Goal: Task Accomplishment & Management: Manage account settings

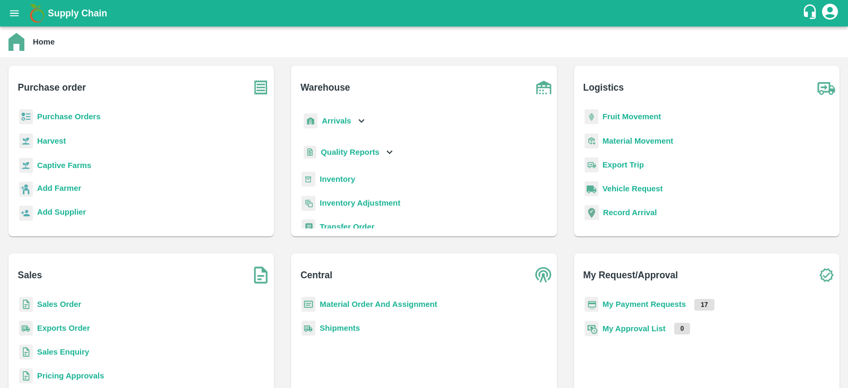
click at [353, 121] on div "Arrivals" at bounding box center [334, 121] width 66 height 24
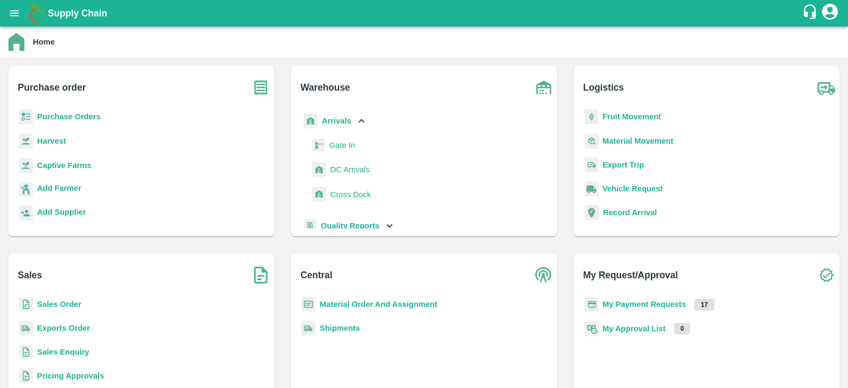
click at [347, 168] on span "DC Arrivals" at bounding box center [349, 170] width 39 height 12
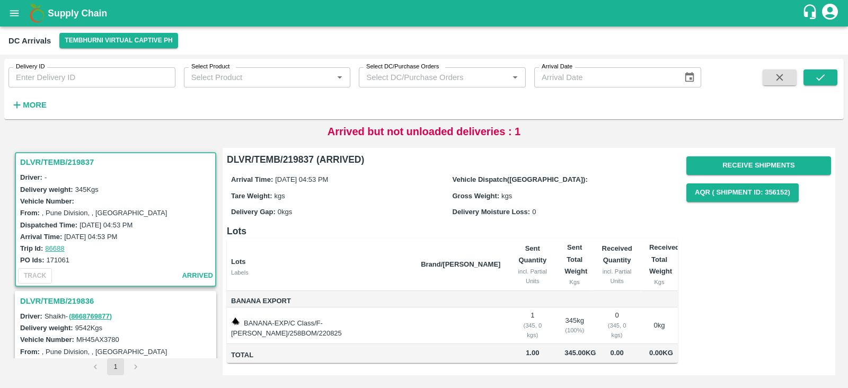
click at [114, 172] on div "Driver: -" at bounding box center [117, 177] width 194 height 12
click at [697, 163] on button "Receive Shipments" at bounding box center [758, 165] width 145 height 19
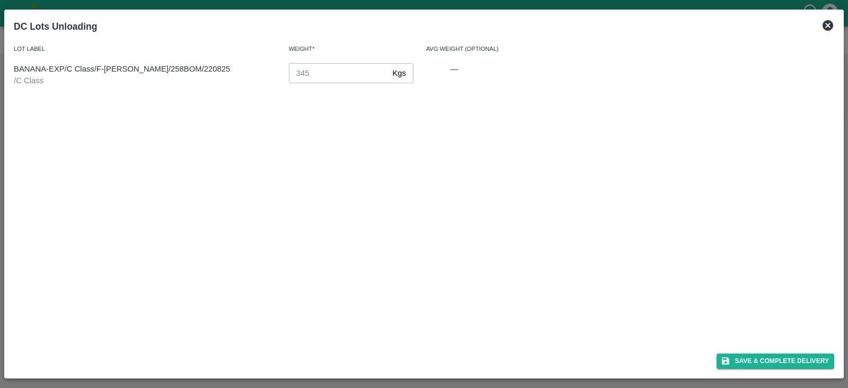
click at [832, 26] on icon at bounding box center [827, 25] width 11 height 11
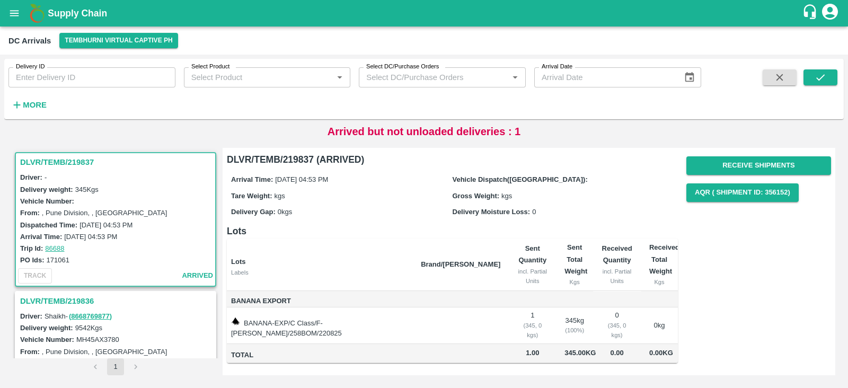
click at [45, 297] on h3 "DLVR/TEMB/219836" at bounding box center [117, 301] width 194 height 14
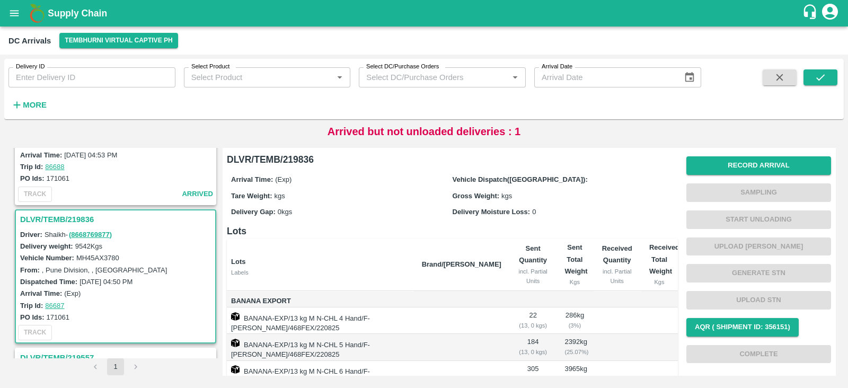
scroll to position [81, 0]
click at [46, 217] on h3 "DLVR/TEMB/219836" at bounding box center [117, 220] width 194 height 14
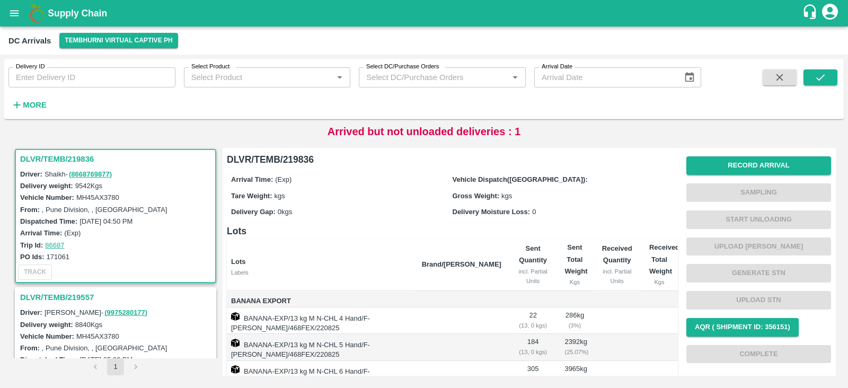
scroll to position [153, 0]
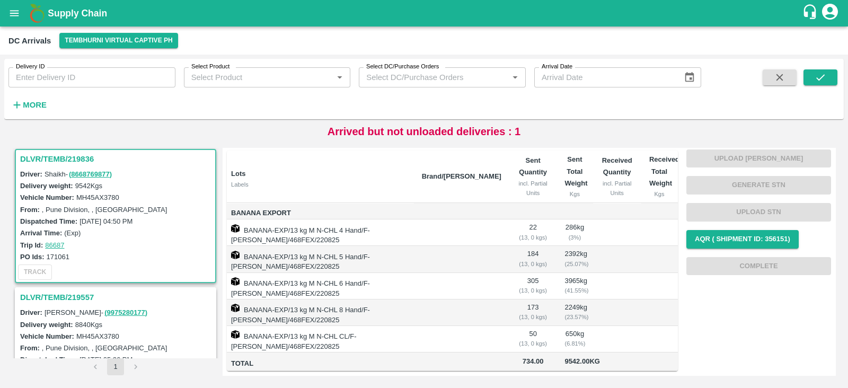
click at [61, 290] on h3 "DLVR/TEMB/219557" at bounding box center [117, 297] width 194 height 14
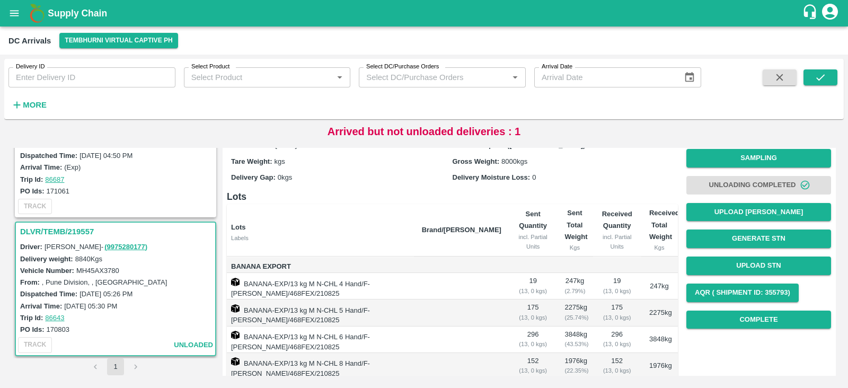
scroll to position [153, 0]
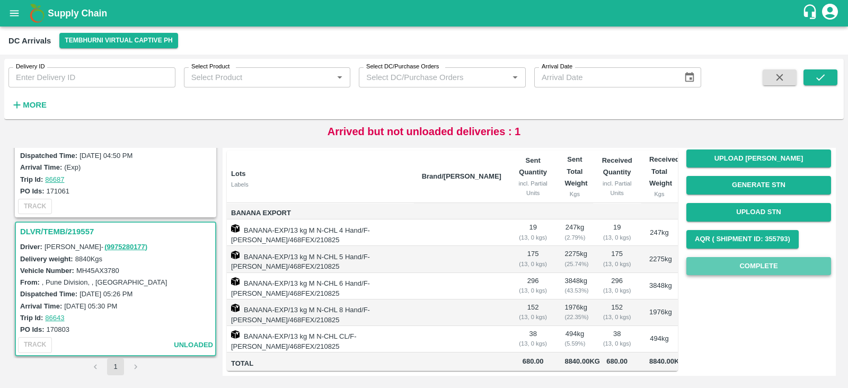
click at [765, 257] on button "Complete" at bounding box center [758, 266] width 145 height 19
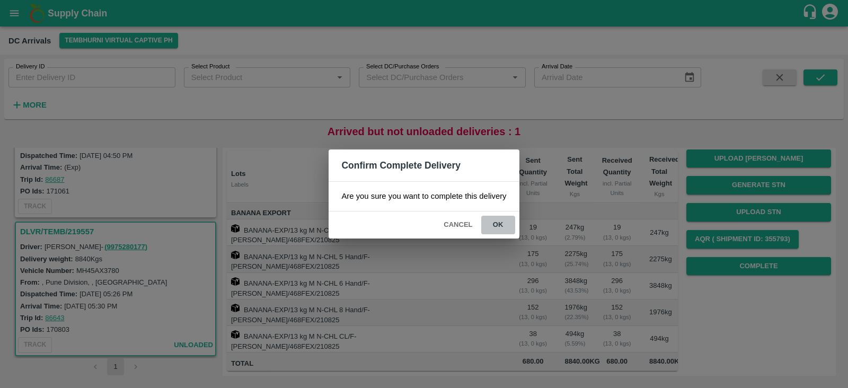
click at [501, 224] on button "ok" at bounding box center [498, 225] width 34 height 19
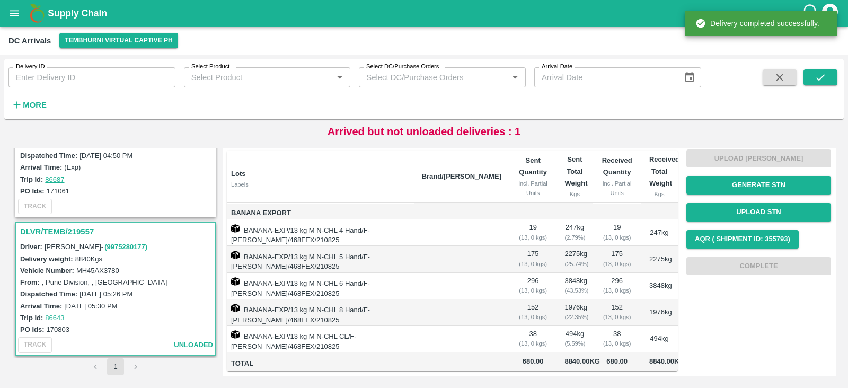
scroll to position [0, 0]
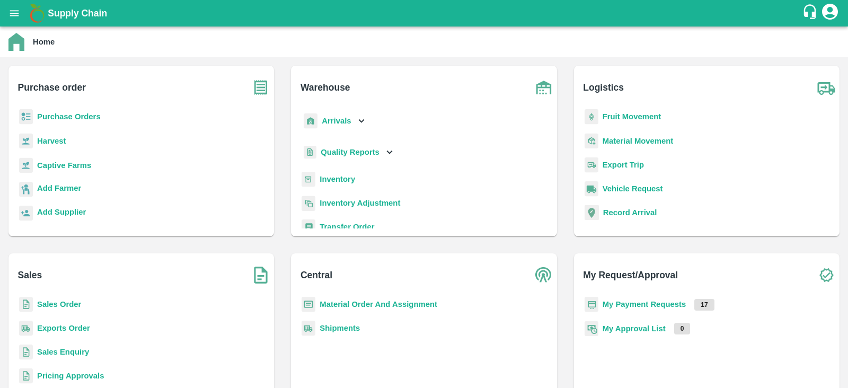
click at [70, 118] on b "Purchase Orders" at bounding box center [69, 116] width 64 height 8
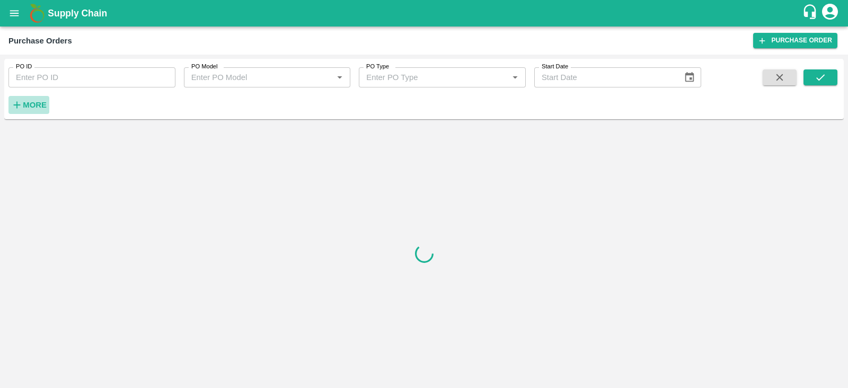
click at [38, 103] on strong "More" at bounding box center [35, 105] width 24 height 8
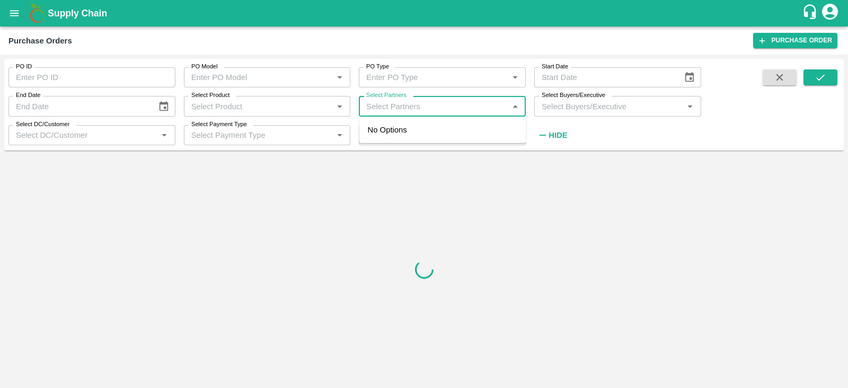
click at [407, 104] on input "Select Partners" at bounding box center [433, 106] width 143 height 14
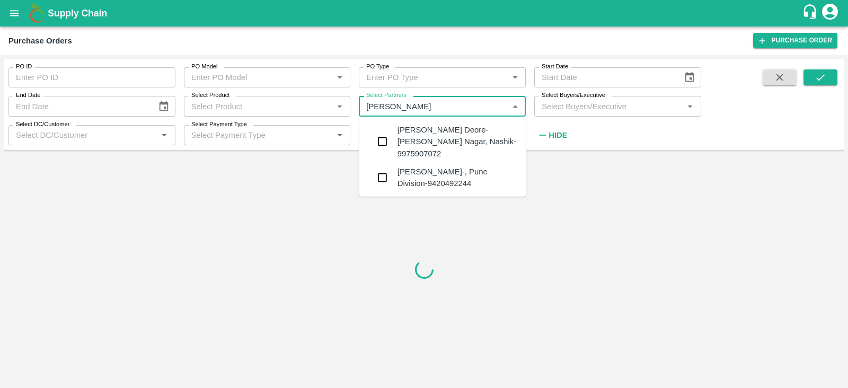
type input "Sharada Ramesh"
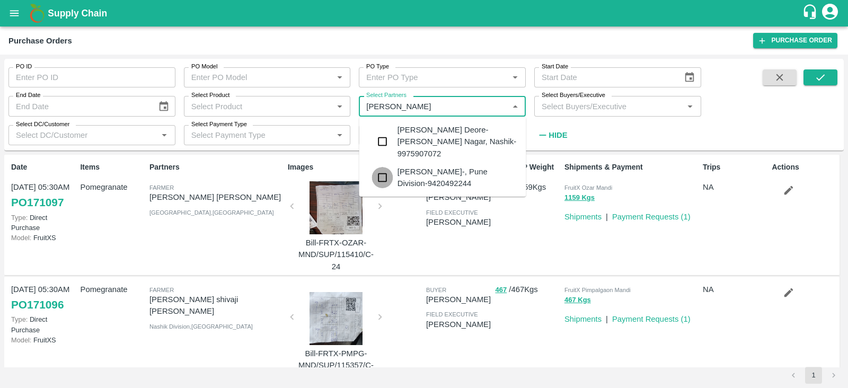
click at [384, 183] on input "checkbox" at bounding box center [382, 177] width 21 height 21
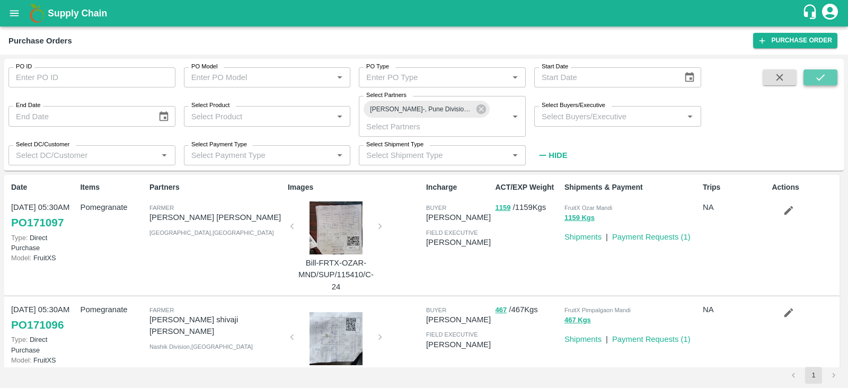
click at [806, 79] on button "submit" at bounding box center [820, 77] width 34 height 16
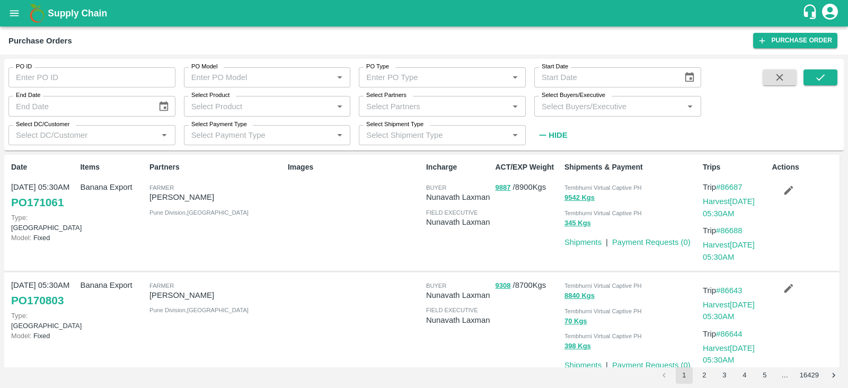
click at [392, 100] on input "Select Partners" at bounding box center [433, 106] width 143 height 14
click at [331, 197] on div "Images" at bounding box center [352, 212] width 138 height 111
click at [421, 106] on input "Select Partners" at bounding box center [433, 106] width 143 height 14
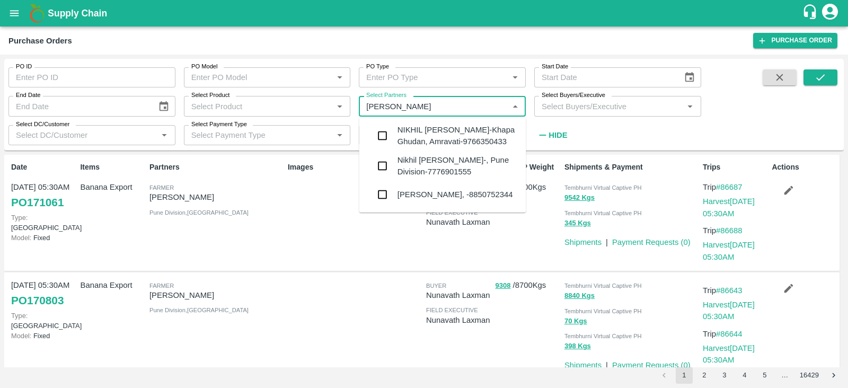
type input "nikhil bhag"
click at [382, 171] on input "checkbox" at bounding box center [382, 165] width 21 height 21
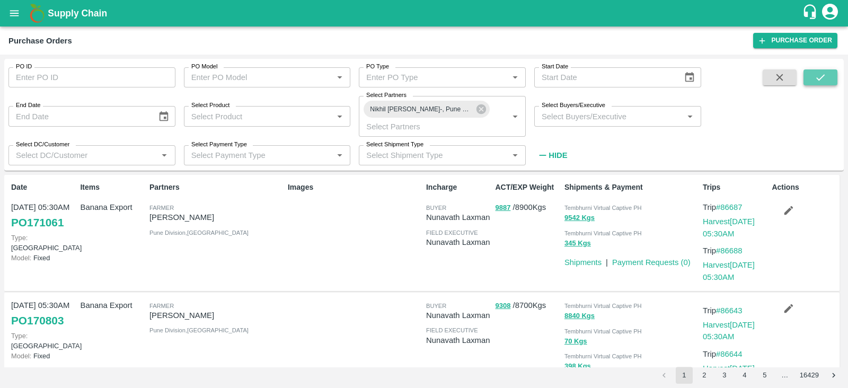
click at [813, 80] on button "submit" at bounding box center [820, 77] width 34 height 16
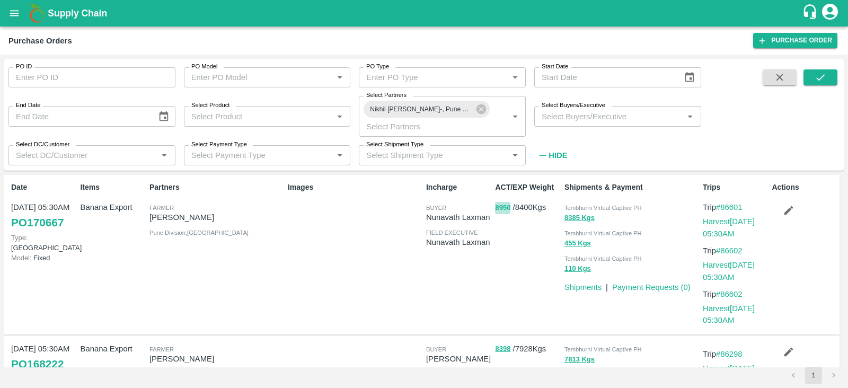
click at [500, 205] on button "8950" at bounding box center [502, 208] width 15 height 12
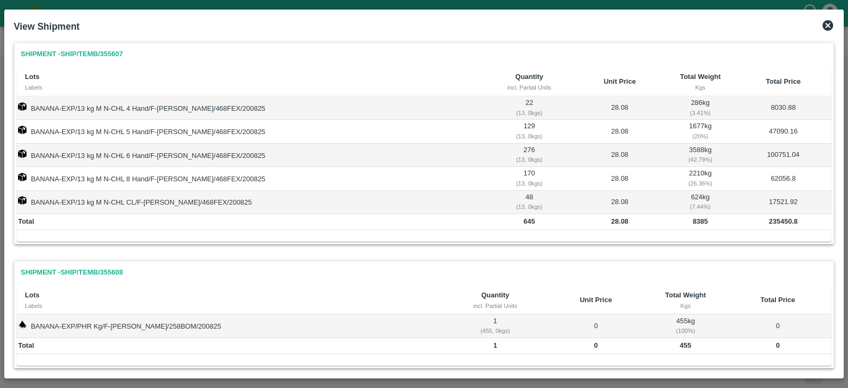
click at [826, 26] on icon at bounding box center [827, 25] width 11 height 11
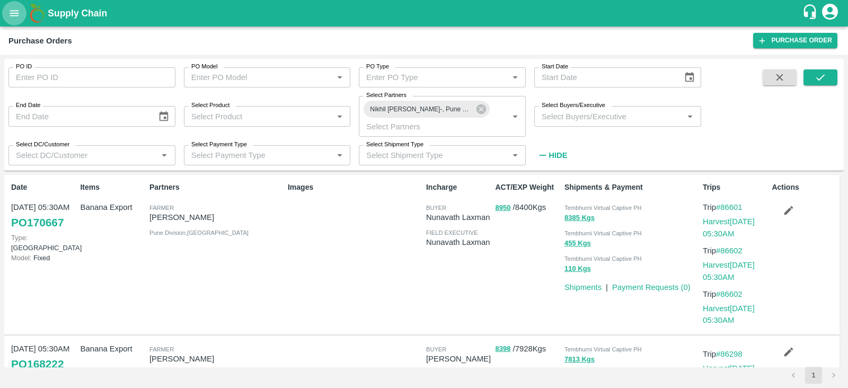
click at [13, 15] on icon "open drawer" at bounding box center [14, 13] width 9 height 6
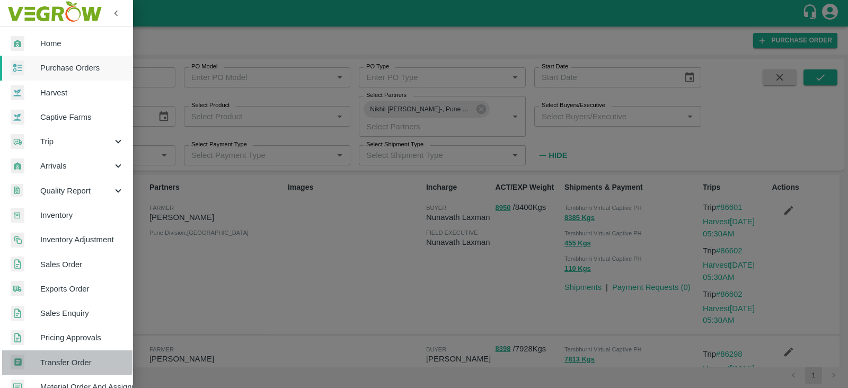
click at [57, 355] on link "Transfer Order" at bounding box center [66, 362] width 132 height 24
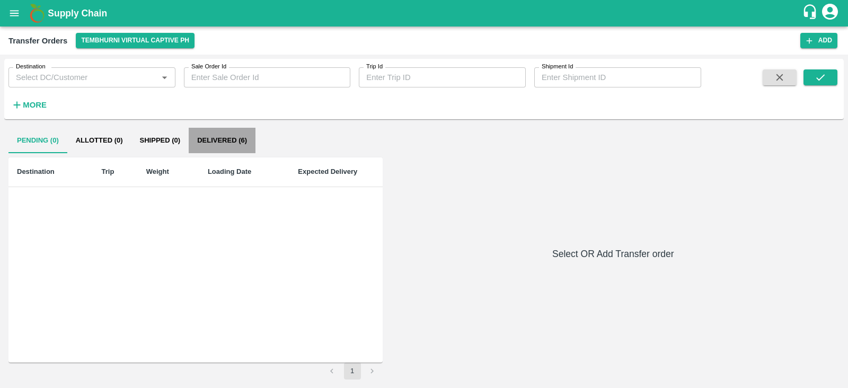
click at [216, 141] on button "Delivered (6)" at bounding box center [222, 140] width 67 height 25
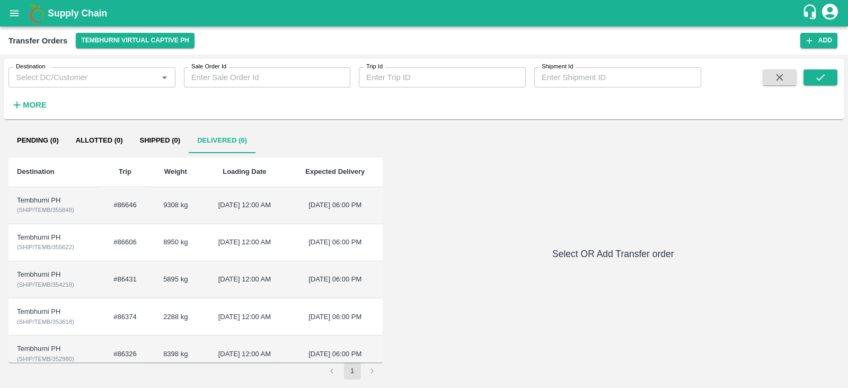
click at [37, 194] on td "Tembhurni PH ( SHIP/TEMB/355848 )" at bounding box center [54, 205] width 92 height 37
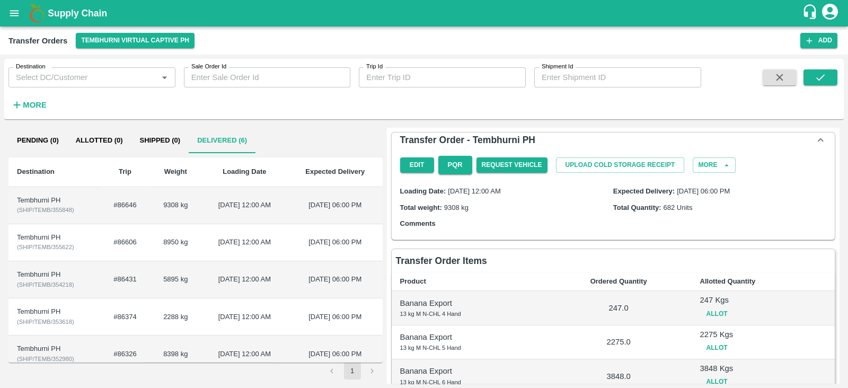
click at [11, 12] on icon "open drawer" at bounding box center [14, 13] width 12 height 12
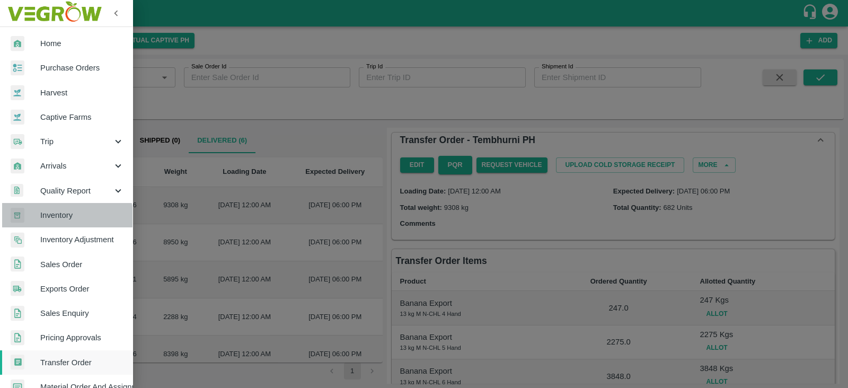
click at [57, 222] on link "Inventory" at bounding box center [66, 215] width 132 height 24
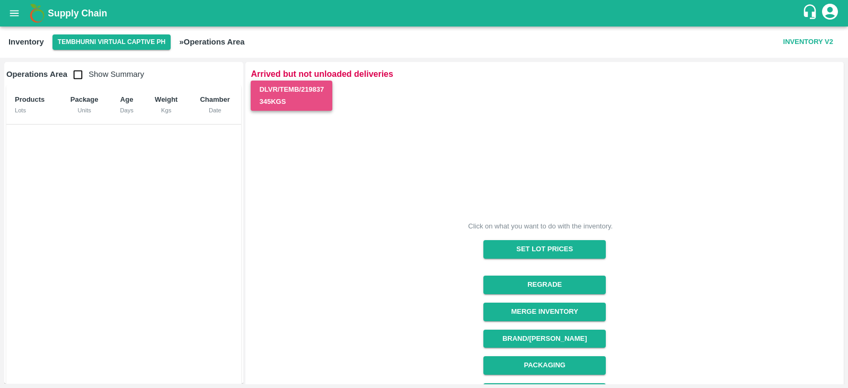
click at [297, 92] on button "DLVR/TEMB/219837 345 Kgs" at bounding box center [292, 96] width 82 height 31
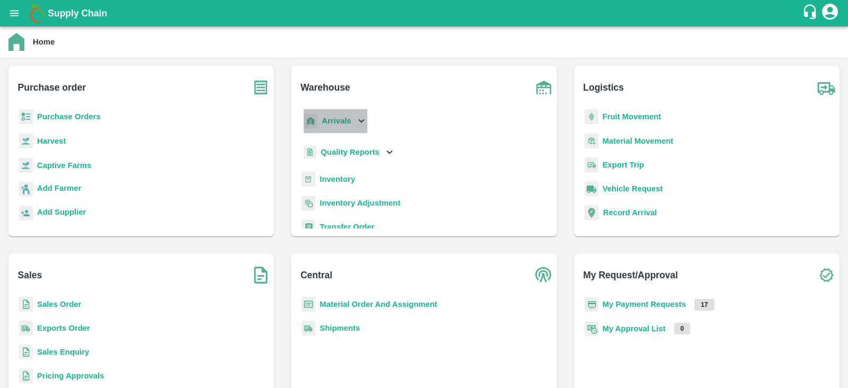
click at [337, 121] on b "Arrivals" at bounding box center [336, 121] width 29 height 8
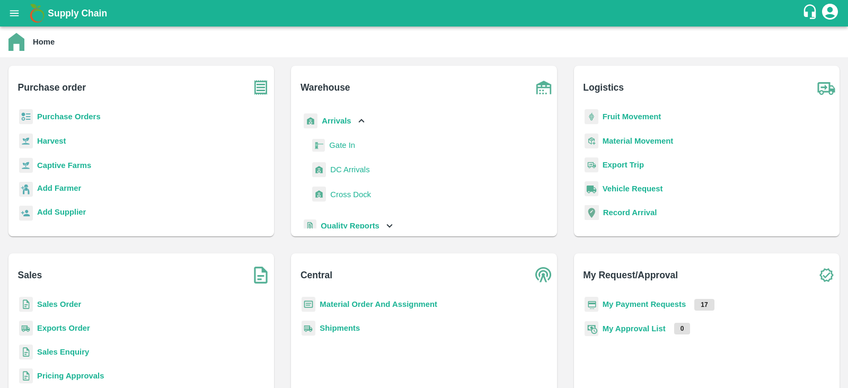
click at [336, 171] on span "DC Arrivals" at bounding box center [349, 170] width 39 height 12
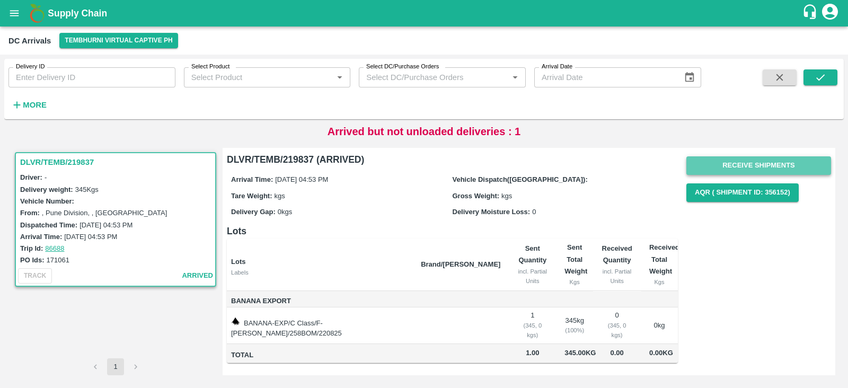
click at [752, 162] on button "Receive Shipments" at bounding box center [758, 165] width 145 height 19
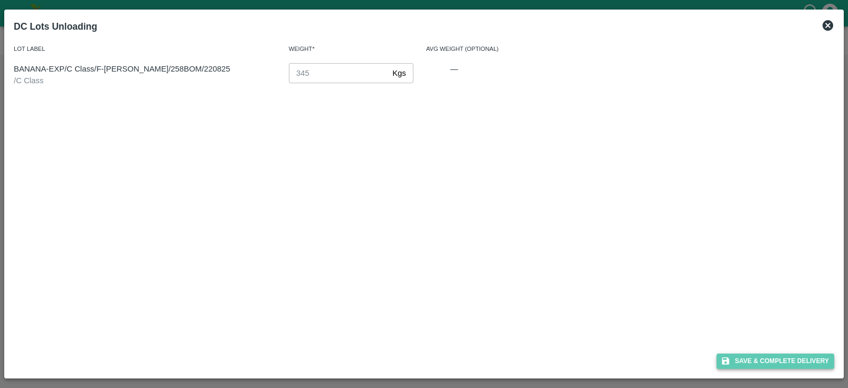
click at [761, 364] on button "Save & Complete Delivery" at bounding box center [775, 360] width 118 height 15
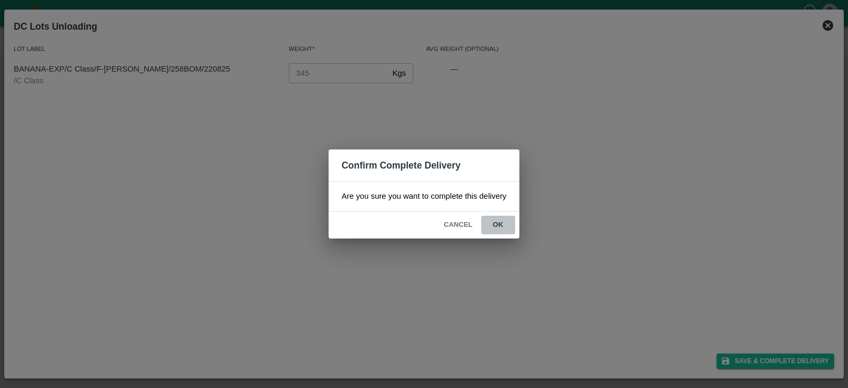
click at [502, 220] on button "ok" at bounding box center [498, 225] width 34 height 19
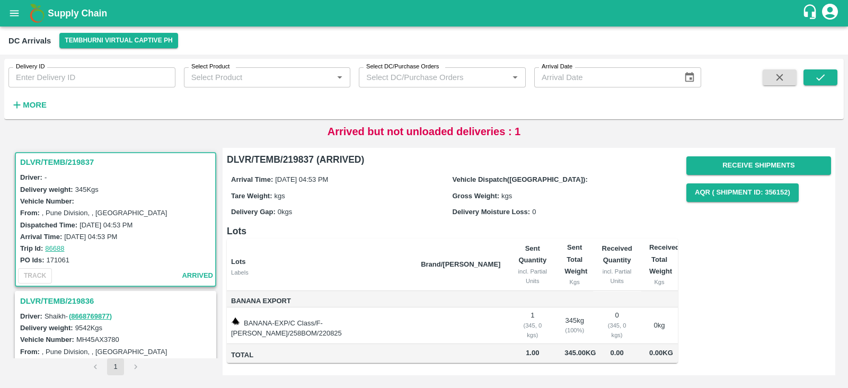
scroll to position [69, 0]
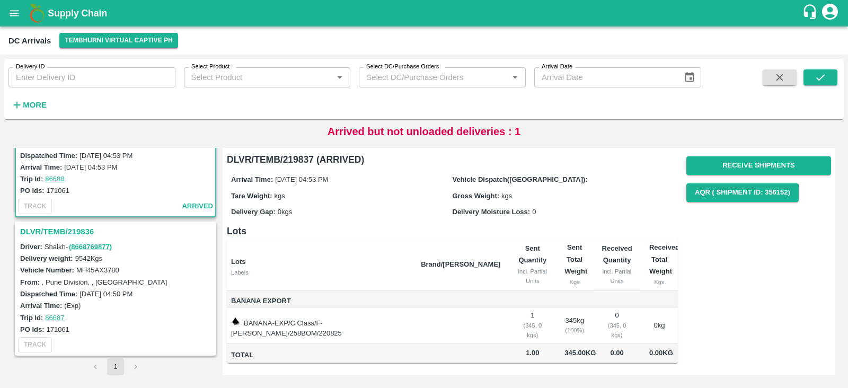
click at [100, 288] on div "Dispatched Time: [DATE] 04:50 PM" at bounding box center [117, 294] width 194 height 12
click at [55, 222] on div "DLVR/TEMB/219836" at bounding box center [115, 231] width 199 height 18
click at [52, 226] on h3 "DLVR/TEMB/219836" at bounding box center [117, 232] width 194 height 14
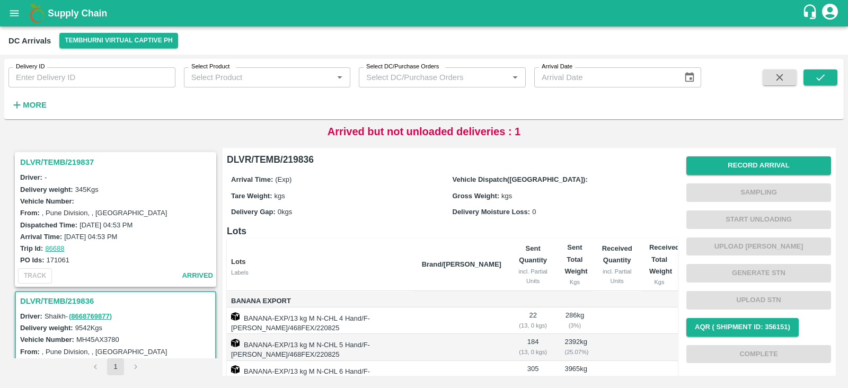
click at [52, 158] on h3 "DLVR/TEMB/219837" at bounding box center [117, 162] width 194 height 14
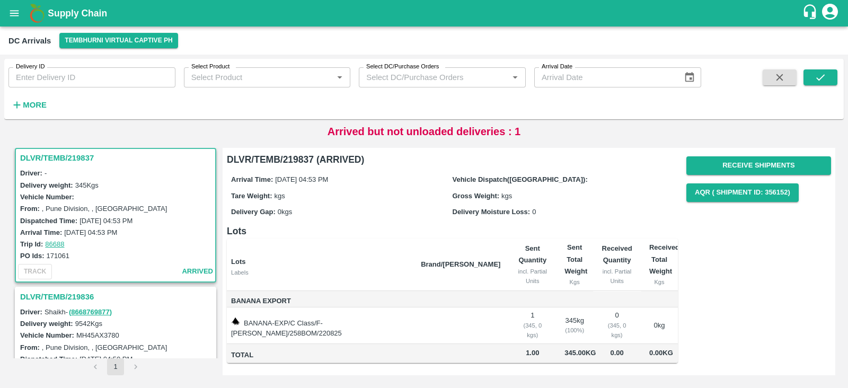
scroll to position [69, 0]
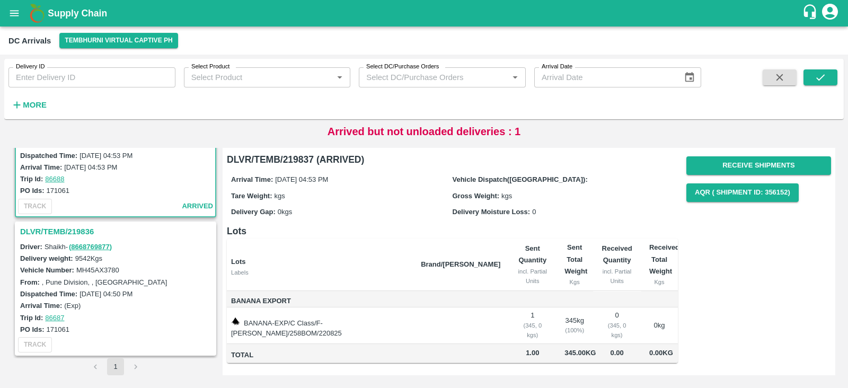
click at [43, 229] on h3 "DLVR/TEMB/219836" at bounding box center [117, 232] width 194 height 14
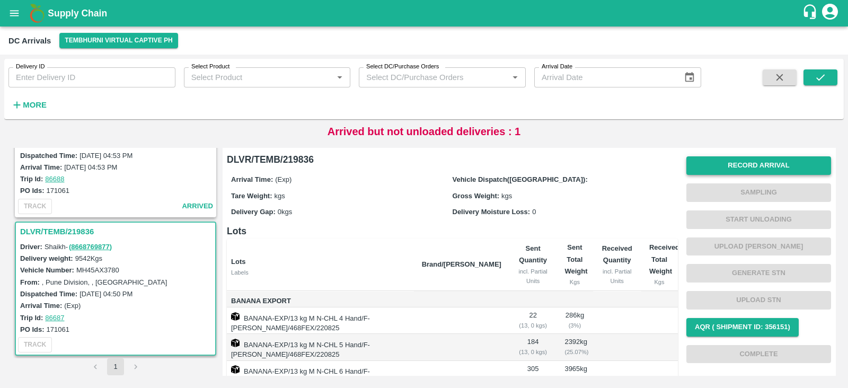
click at [762, 161] on button "Record Arrival" at bounding box center [758, 165] width 145 height 19
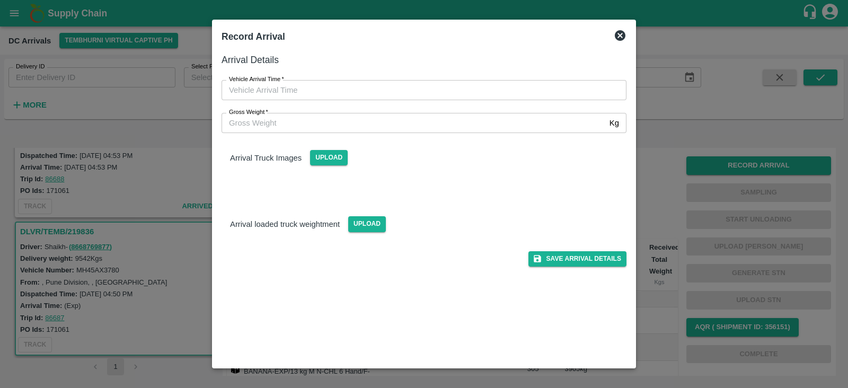
type input "DD/MM/YYYY hh:mm aa"
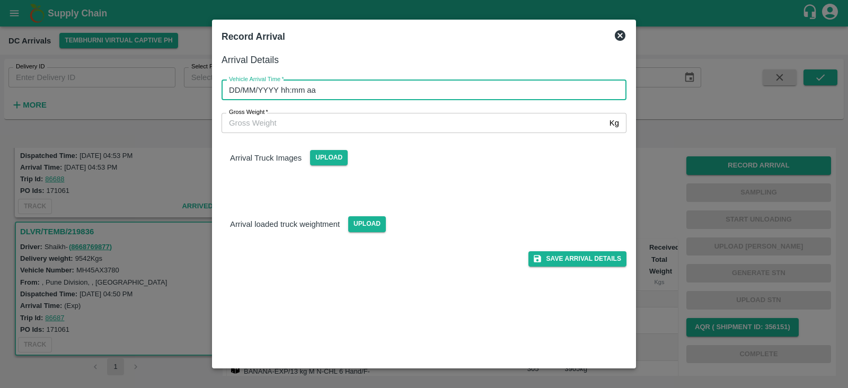
click at [275, 89] on input "DD/MM/YYYY hh:mm aa" at bounding box center [419, 90] width 397 height 20
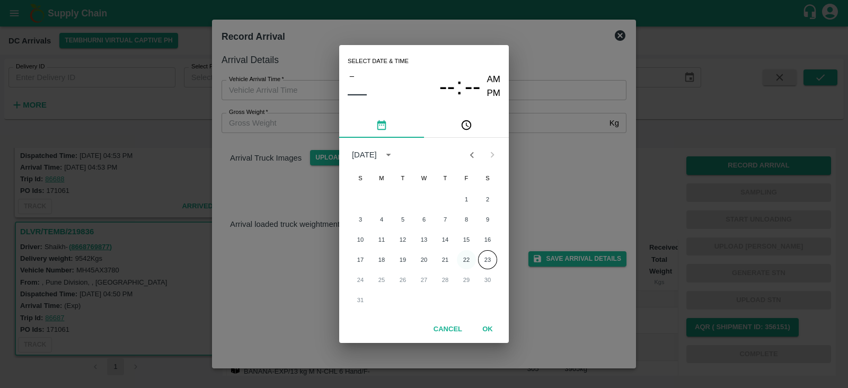
click at [464, 259] on button "22" at bounding box center [466, 259] width 19 height 19
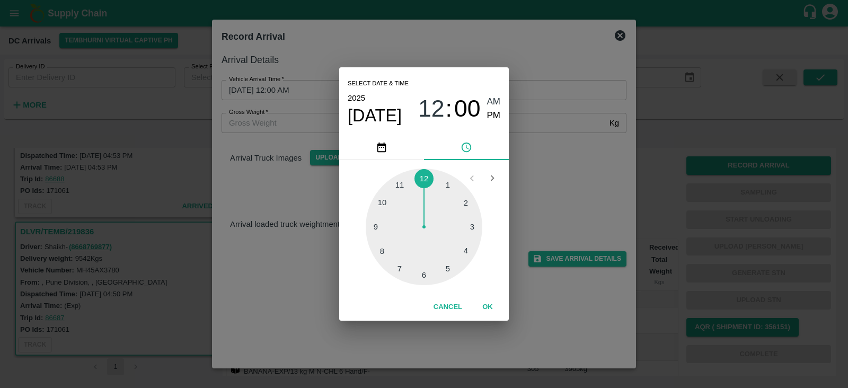
click at [376, 226] on div at bounding box center [424, 226] width 117 height 117
click at [432, 106] on span "09" at bounding box center [431, 109] width 26 height 28
click at [444, 271] on div at bounding box center [424, 226] width 117 height 117
click at [376, 226] on div at bounding box center [424, 226] width 117 height 117
click at [494, 111] on span "PM" at bounding box center [494, 116] width 14 height 14
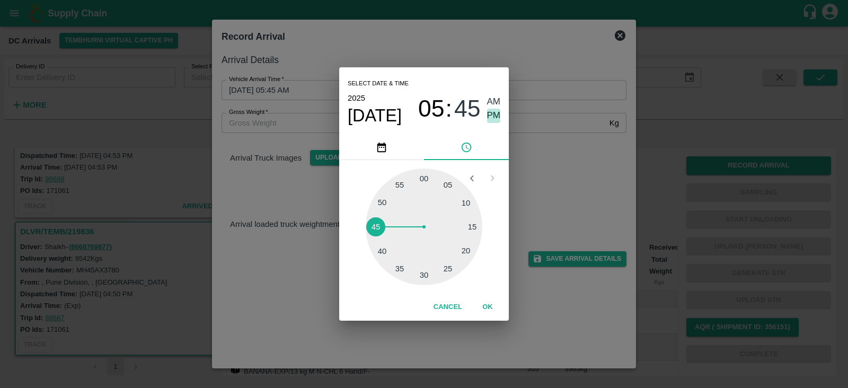
type input "[DATE] 05:45 PM"
click at [489, 305] on button "OK" at bounding box center [487, 307] width 34 height 19
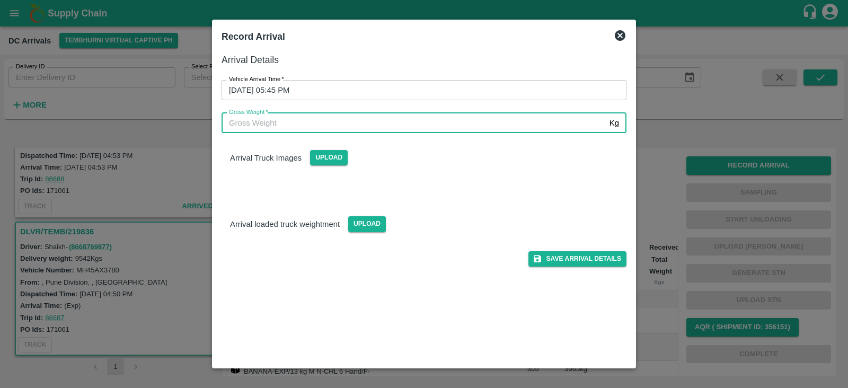
click at [356, 121] on input "Gross Weight   *" at bounding box center [413, 123] width 384 height 20
type input "8000"
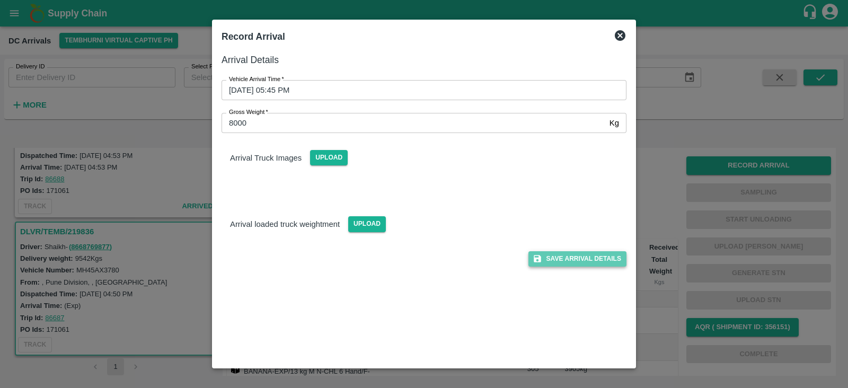
click at [580, 258] on button "Save Arrival Details" at bounding box center [577, 258] width 98 height 15
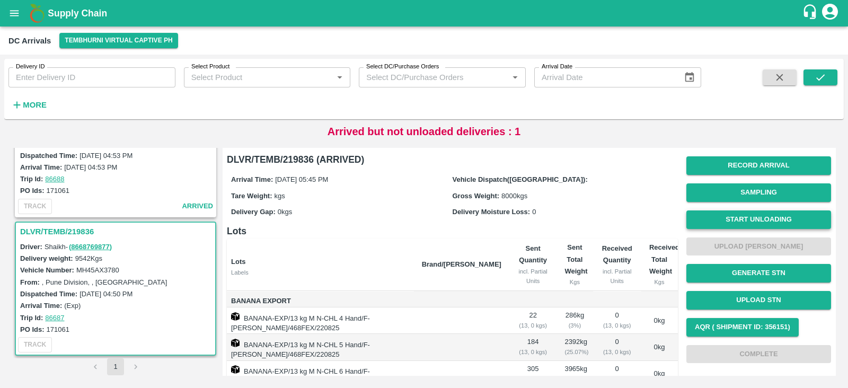
click at [762, 221] on button "Start Unloading" at bounding box center [758, 219] width 145 height 19
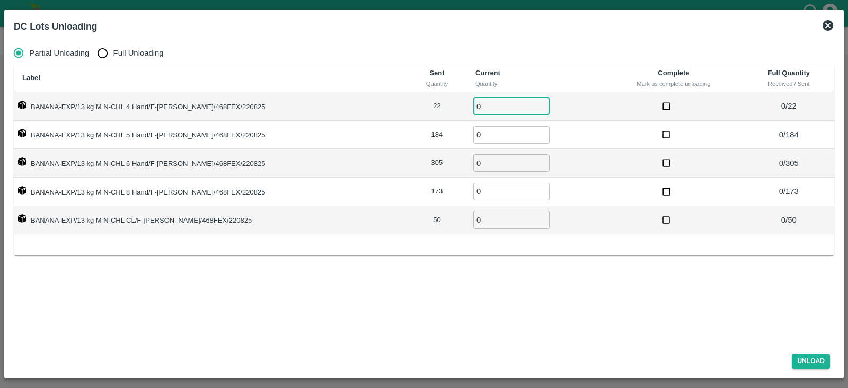
click at [483, 109] on input "0" at bounding box center [511, 105] width 76 height 17
type input "22"
click at [473, 136] on input "0" at bounding box center [511, 134] width 76 height 17
type input "184"
click at [473, 163] on input "0" at bounding box center [511, 162] width 76 height 17
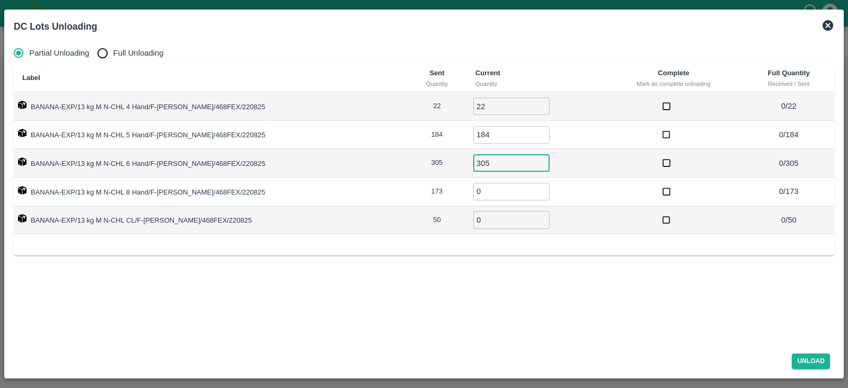
type input "305"
click at [473, 191] on input "0" at bounding box center [511, 191] width 76 height 17
type input "173"
click at [473, 222] on input "0" at bounding box center [511, 219] width 76 height 17
type input "50"
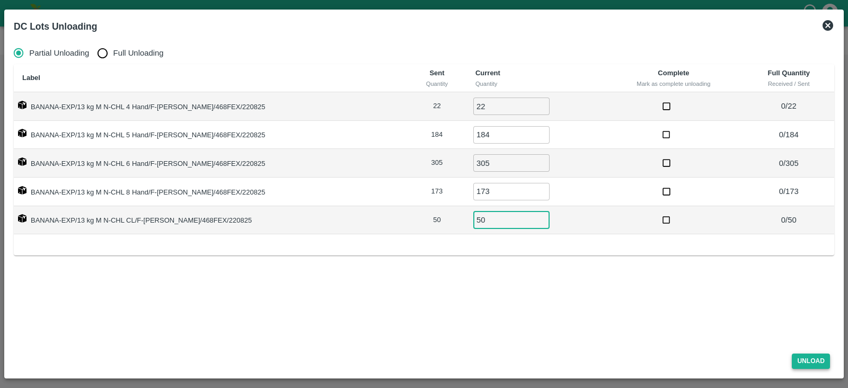
click at [806, 354] on button "Unload" at bounding box center [810, 360] width 38 height 15
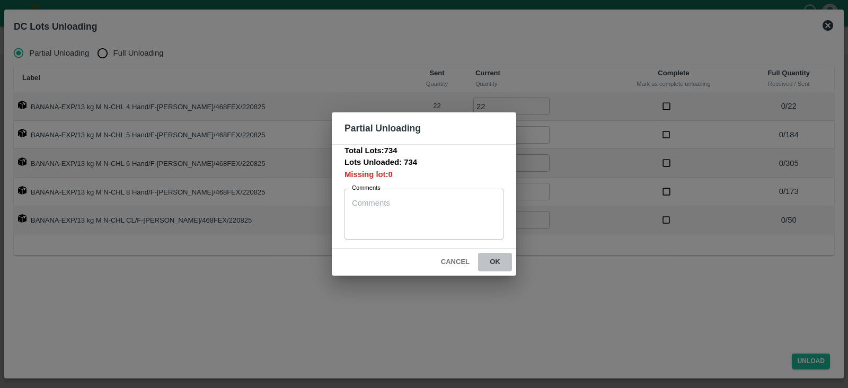
click at [490, 260] on button "ok" at bounding box center [495, 262] width 34 height 19
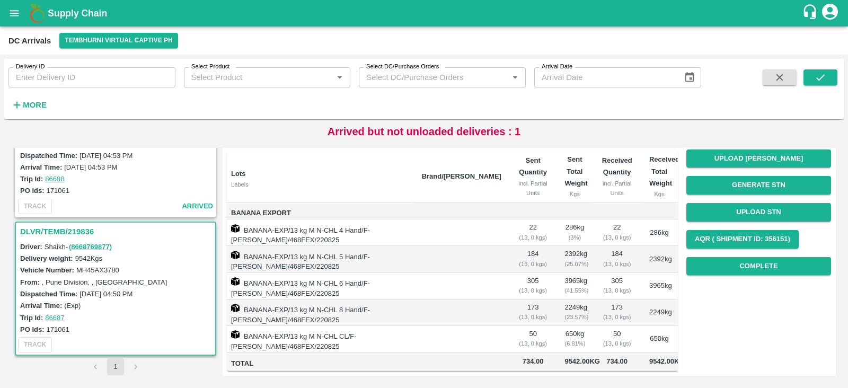
scroll to position [0, 2]
click at [771, 257] on button "Complete" at bounding box center [758, 266] width 145 height 19
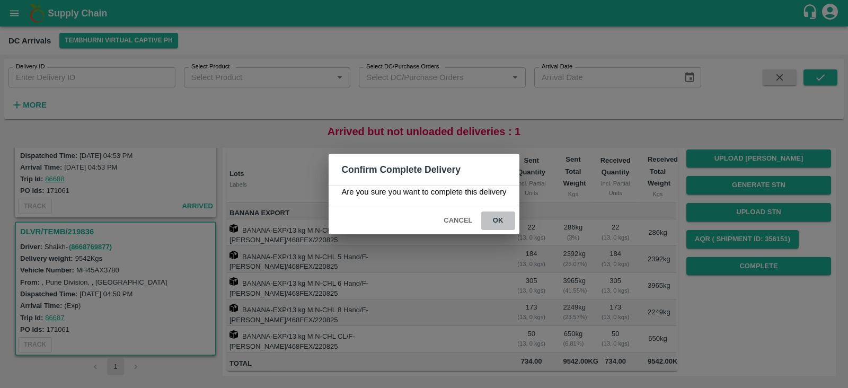
click at [498, 218] on button "ok" at bounding box center [498, 220] width 34 height 19
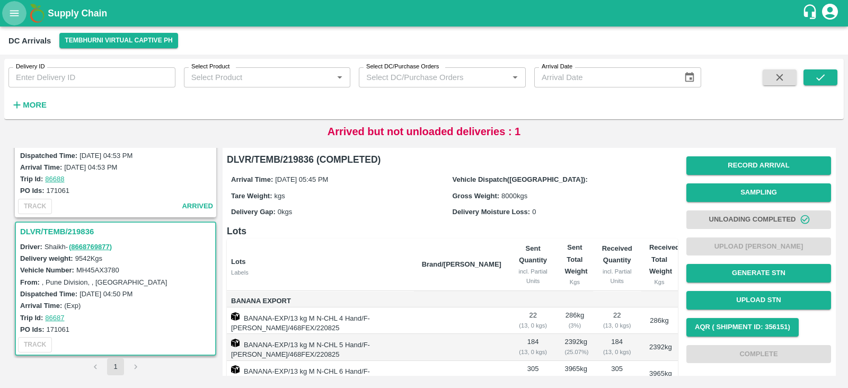
click at [13, 12] on icon "open drawer" at bounding box center [14, 13] width 12 height 12
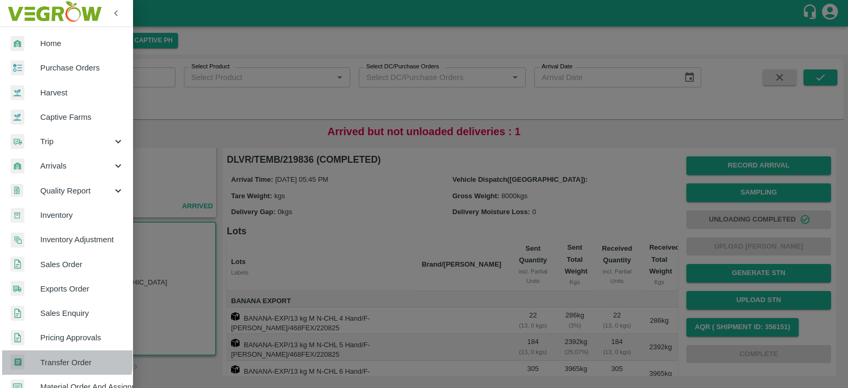
click at [55, 358] on span "Transfer Order" at bounding box center [82, 363] width 84 height 12
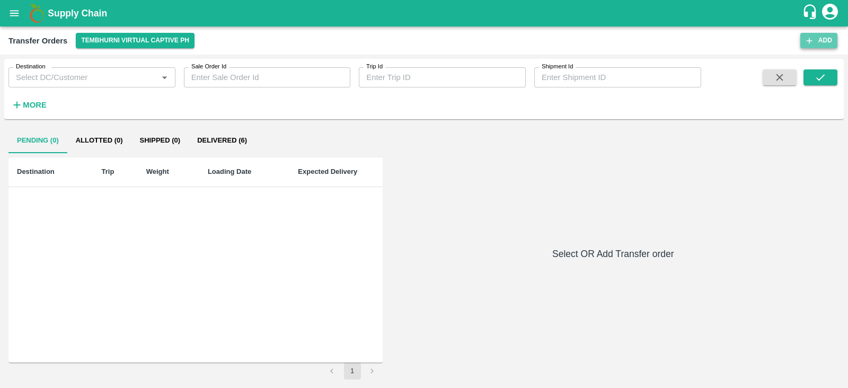
click at [825, 42] on button "Add" at bounding box center [818, 40] width 37 height 15
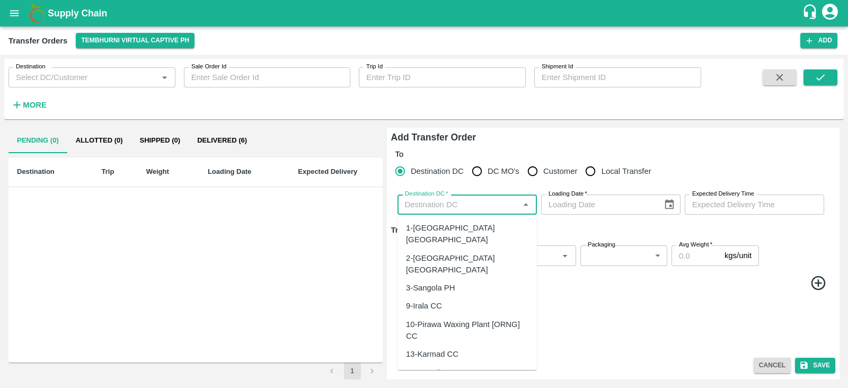
click at [474, 203] on input "Destination DC   *" at bounding box center [457, 205] width 115 height 14
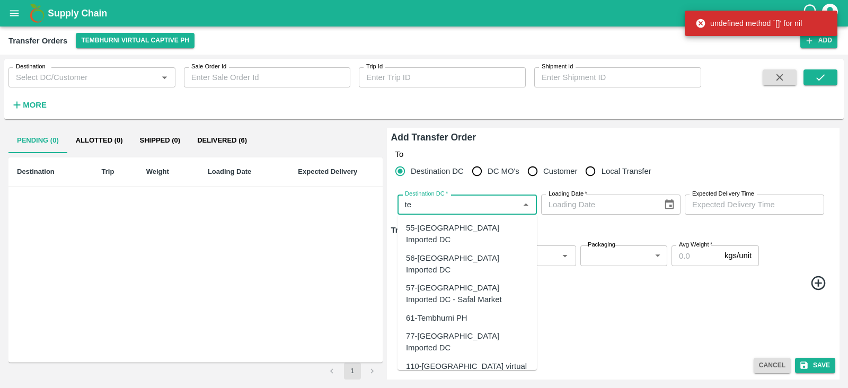
click at [443, 312] on div "61-Tembhurni PH" at bounding box center [436, 318] width 61 height 12
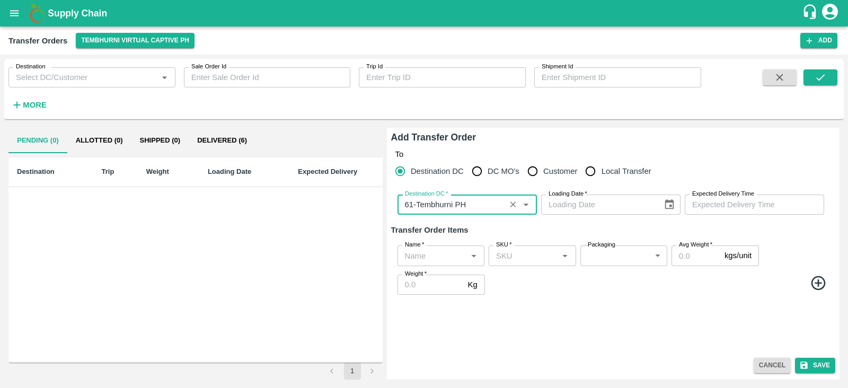
type input "61-Tembhurni PH"
click at [667, 202] on icon "Choose date" at bounding box center [668, 204] width 9 height 10
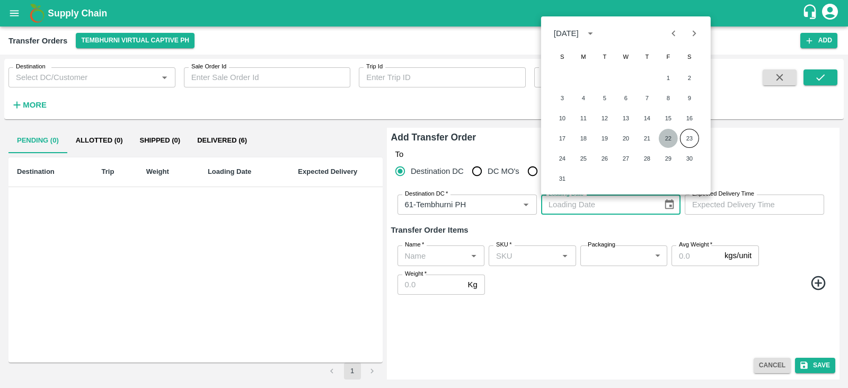
click at [667, 139] on button "22" at bounding box center [667, 138] width 19 height 19
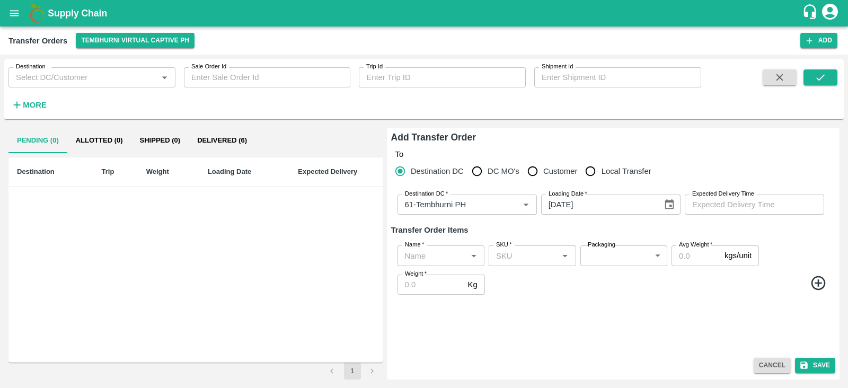
type input "[DATE]"
type input "DD/MM/YYYY hh:mm aa"
click at [743, 209] on input "DD/MM/YYYY hh:mm aa" at bounding box center [750, 204] width 132 height 20
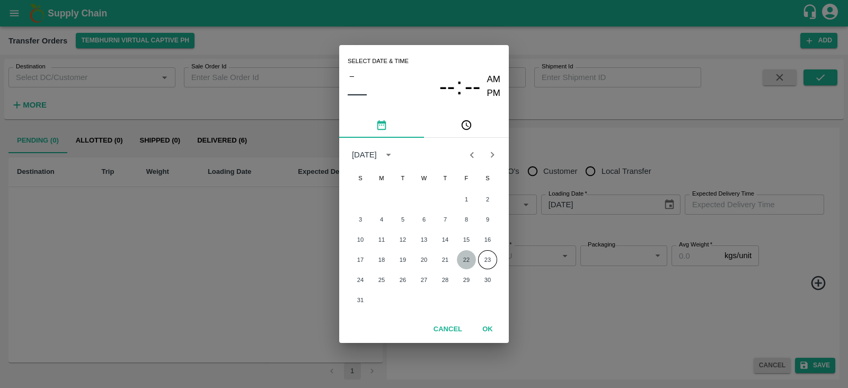
click at [467, 261] on button "22" at bounding box center [466, 259] width 19 height 19
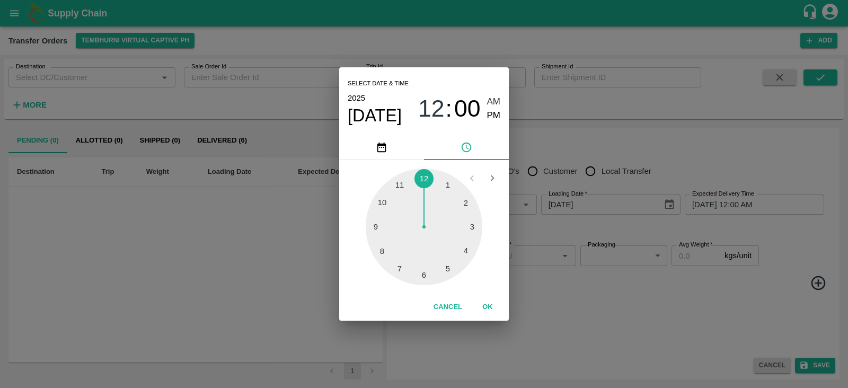
click at [426, 274] on div at bounding box center [424, 226] width 117 height 117
type input "[DATE] 06:00 AM"
drag, startPoint x: 494, startPoint y: 115, endPoint x: 490, endPoint y: 308, distance: 193.4
click at [490, 308] on div "Select date & time [DATE] 06 : 00 AM PM 05 10 15 20 25 30 35 40 45 50 55 00 Can…" at bounding box center [424, 193] width 170 height 253
click at [490, 308] on button "OK" at bounding box center [487, 307] width 34 height 19
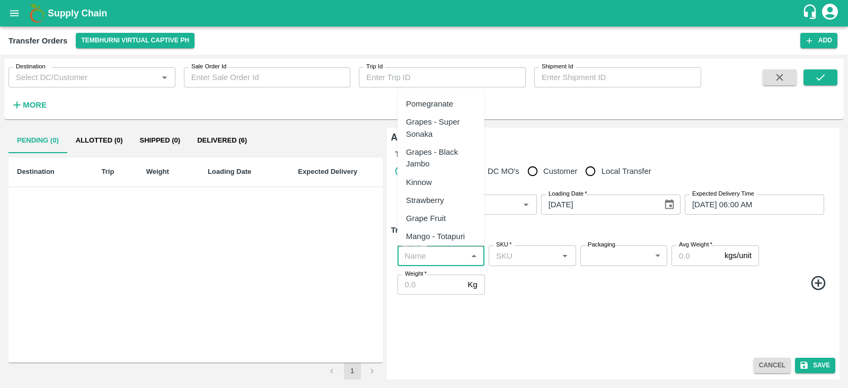
click at [438, 257] on input "Name   *" at bounding box center [431, 255] width 63 height 14
click at [445, 105] on div "Banana Export" at bounding box center [432, 104] width 52 height 12
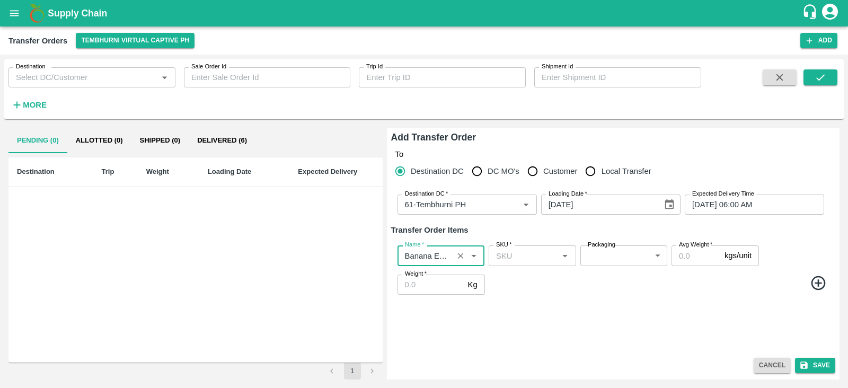
type input "Banana Export"
click at [822, 285] on icon at bounding box center [817, 282] width 17 height 17
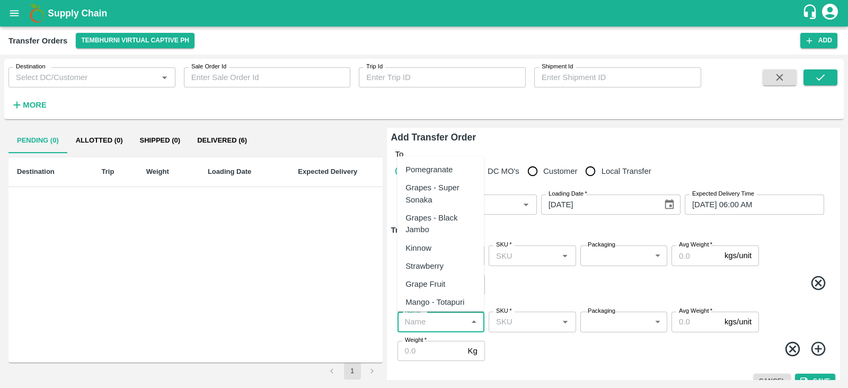
click at [448, 324] on input "Name   *" at bounding box center [431, 322] width 63 height 14
click at [441, 167] on div "Banana Export" at bounding box center [431, 170] width 52 height 12
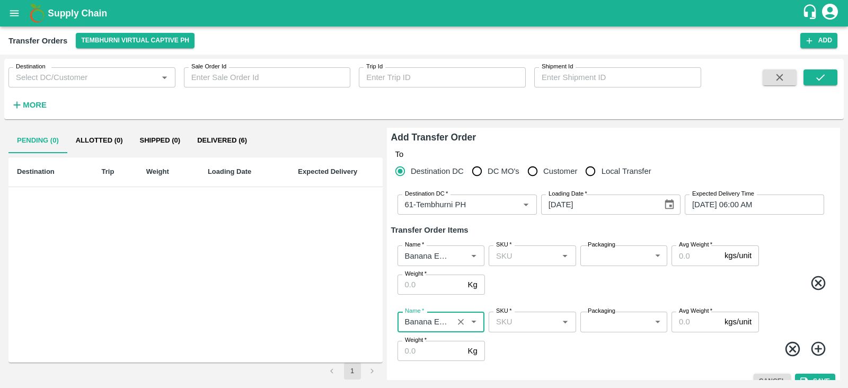
type input "Banana Export"
click at [818, 346] on icon at bounding box center [817, 348] width 17 height 17
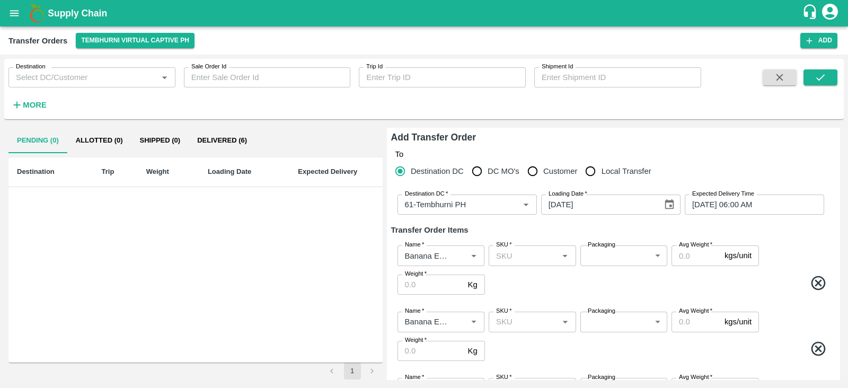
scroll to position [82, 0]
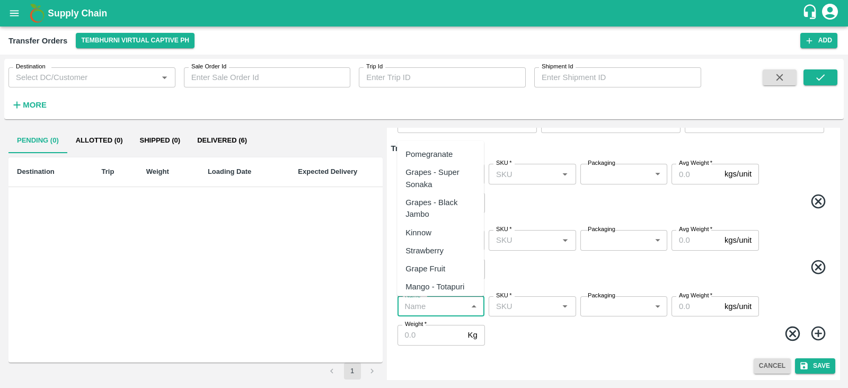
click at [437, 310] on input "Name   *" at bounding box center [431, 306] width 63 height 14
click at [439, 155] on div "Banana Export" at bounding box center [431, 154] width 52 height 12
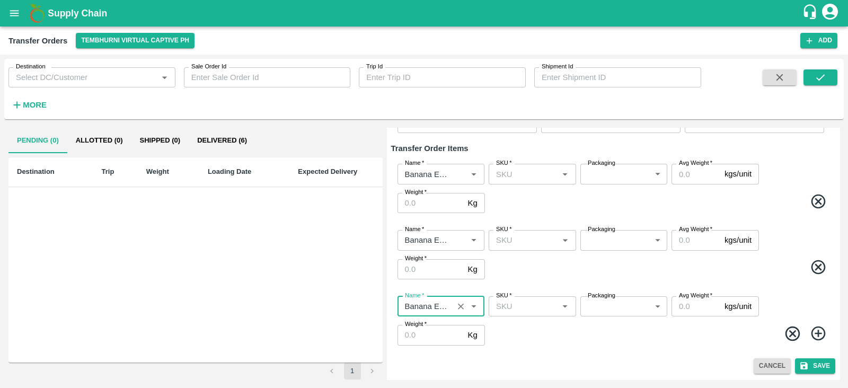
type input "Banana Export"
click at [813, 333] on icon at bounding box center [817, 333] width 14 height 14
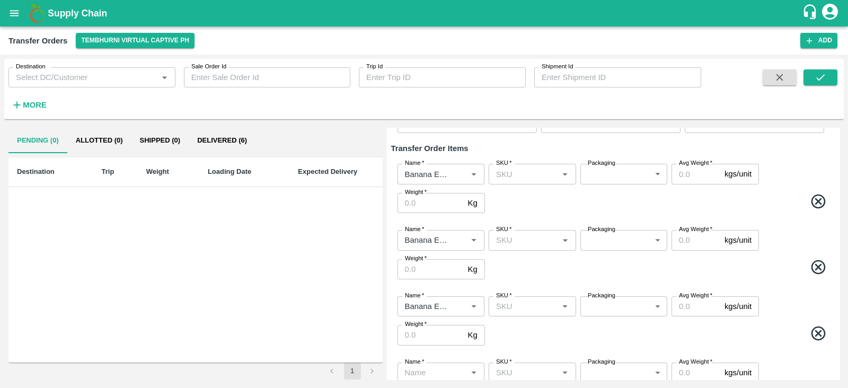
scroll to position [148, 0]
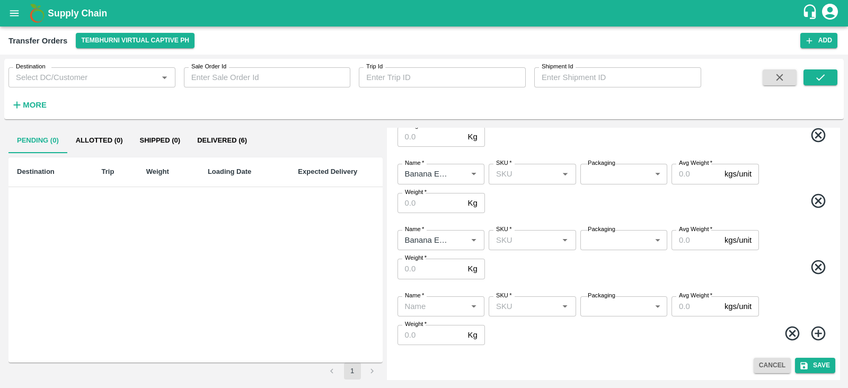
click at [434, 306] on input "Name   *" at bounding box center [431, 306] width 63 height 14
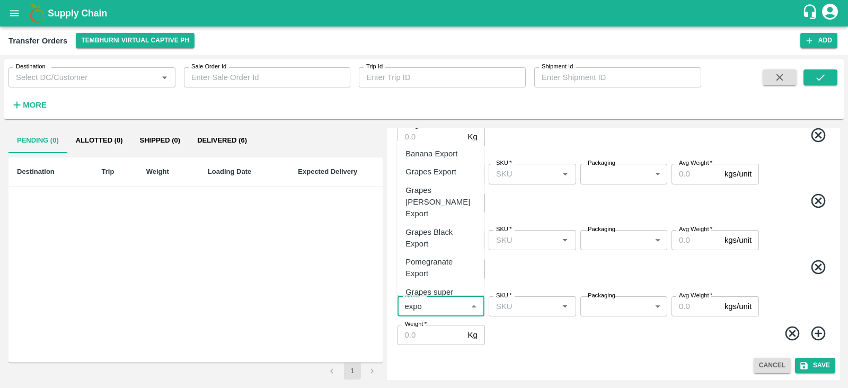
click at [448, 151] on div "Banana Export" at bounding box center [431, 154] width 52 height 12
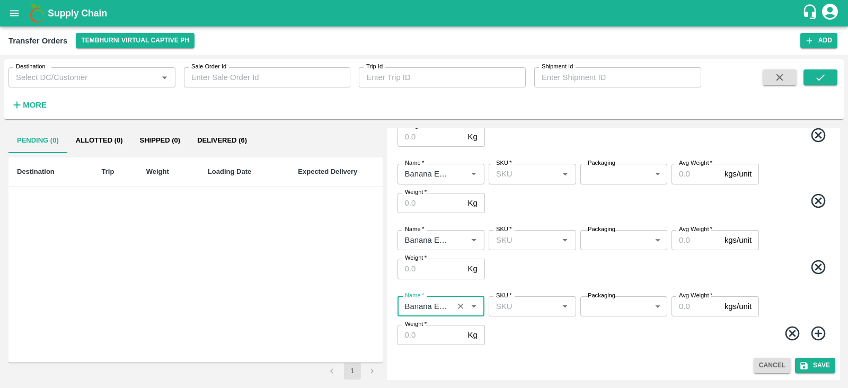
type input "Banana Export"
click at [812, 337] on icon at bounding box center [817, 333] width 14 height 14
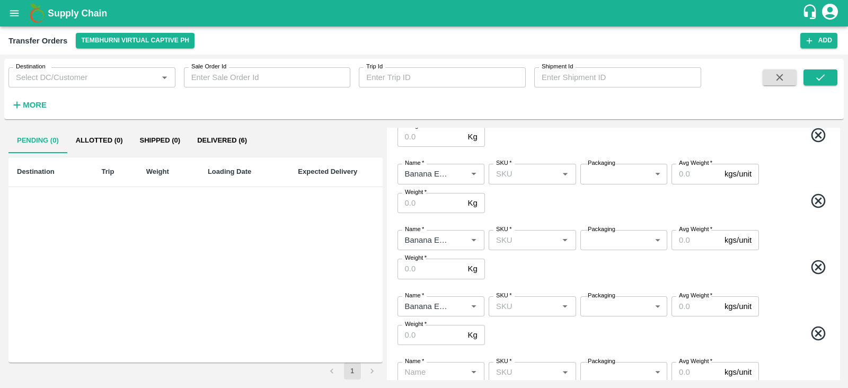
scroll to position [213, 0]
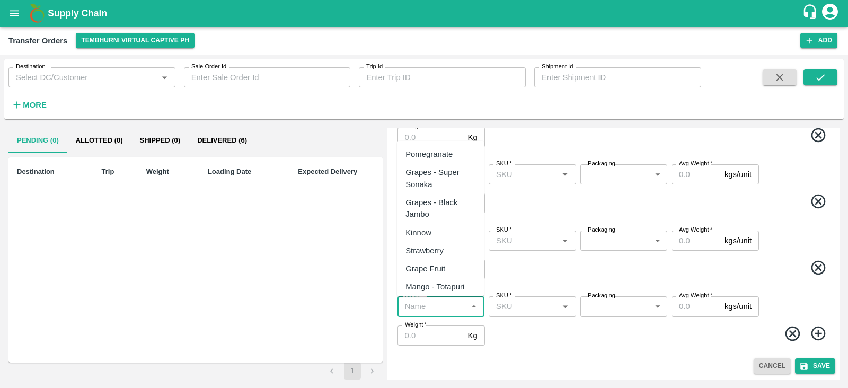
click at [439, 305] on input "Name   *" at bounding box center [431, 306] width 63 height 14
click at [426, 152] on div "Banana Export" at bounding box center [431, 154] width 52 height 12
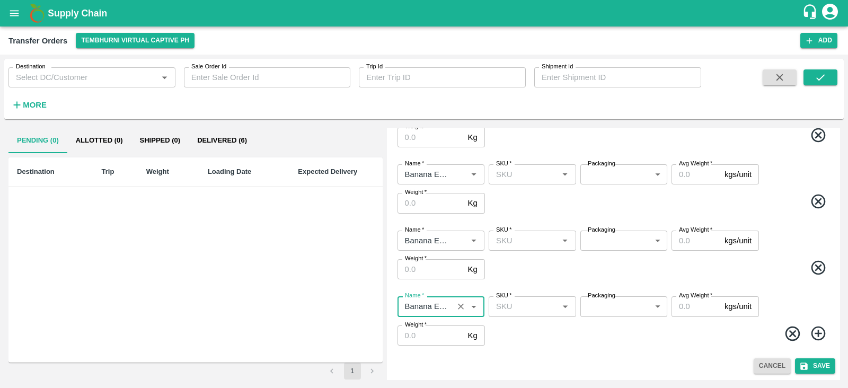
type input "Banana Export"
click at [813, 333] on icon at bounding box center [817, 333] width 14 height 14
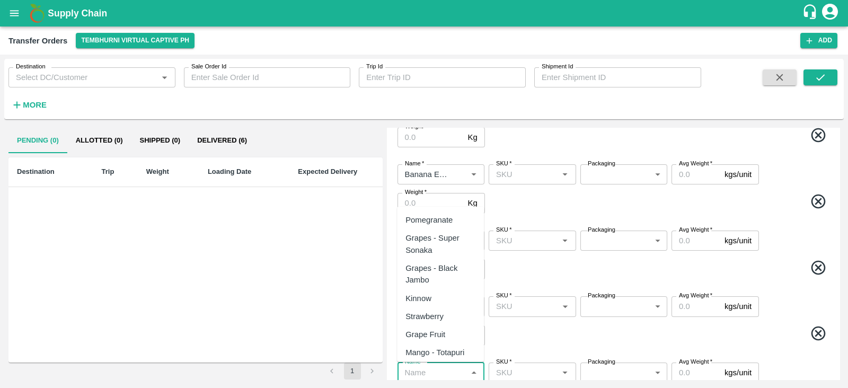
click at [438, 371] on input "Name   *" at bounding box center [431, 373] width 63 height 14
click at [435, 219] on div "Banana Export" at bounding box center [431, 220] width 52 height 12
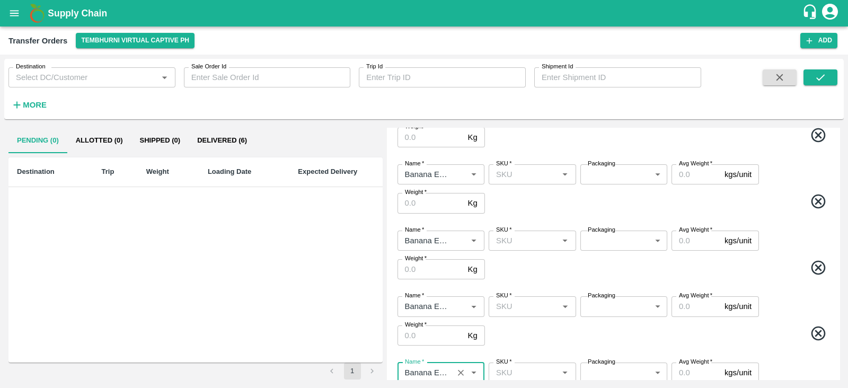
scroll to position [0, 0]
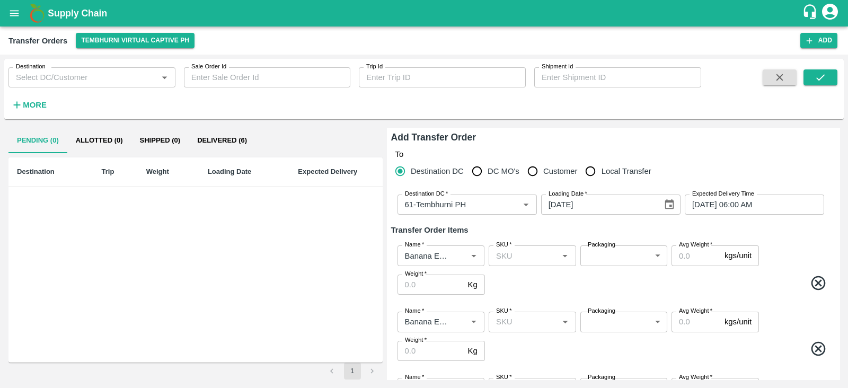
type input "Banana Export"
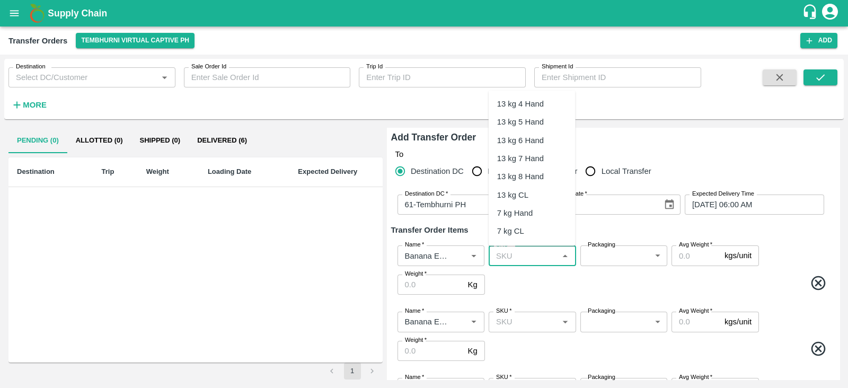
click at [511, 254] on input "SKU   *" at bounding box center [523, 255] width 63 height 14
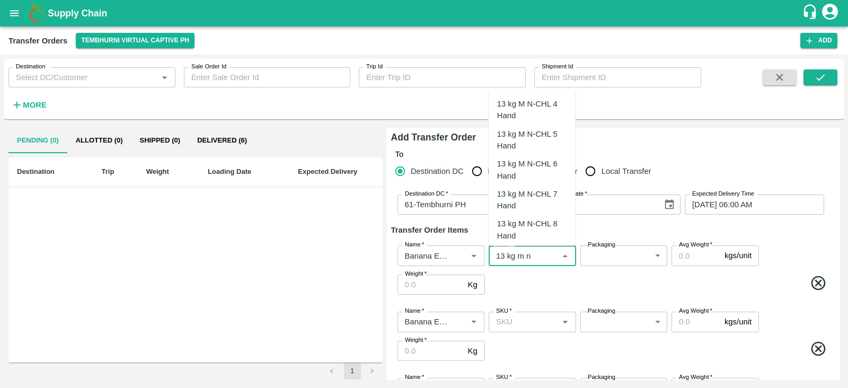
click at [538, 107] on div "13 kg M N-CHL 4 Hand" at bounding box center [532, 110] width 70 height 24
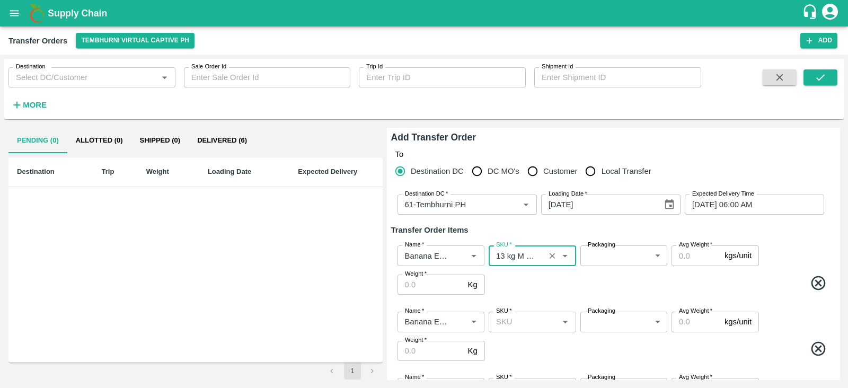
type input "13 kg M N-CHL 4 Hand"
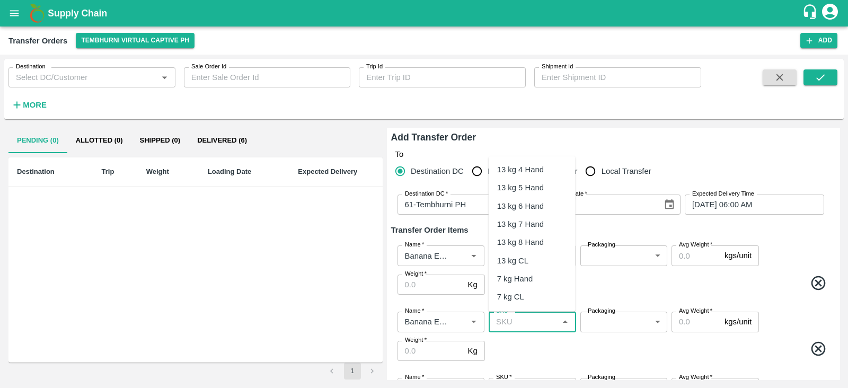
click at [518, 319] on input "SKU   *" at bounding box center [523, 322] width 63 height 14
click at [532, 203] on div "13 kg M N-CHL 5 Hand" at bounding box center [532, 206] width 70 height 24
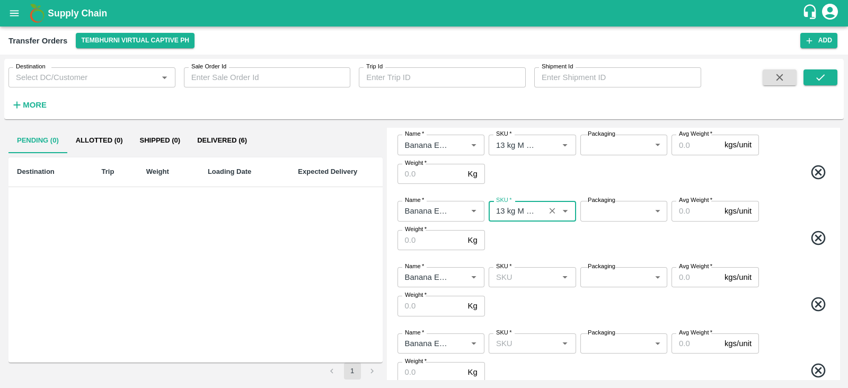
scroll to position [113, 0]
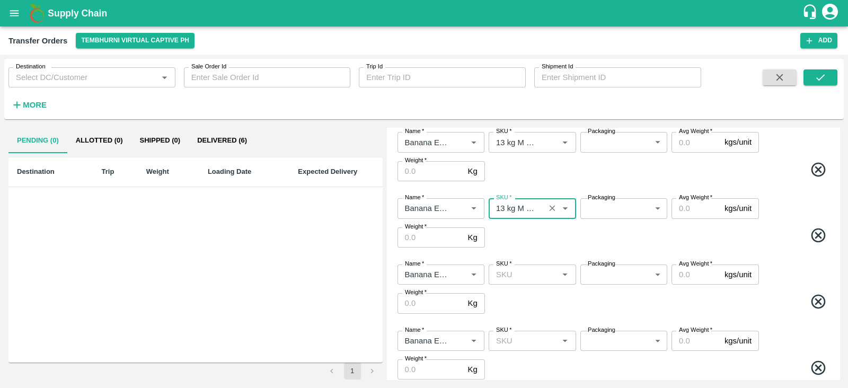
type input "13 kg M N-CHL 5 Hand"
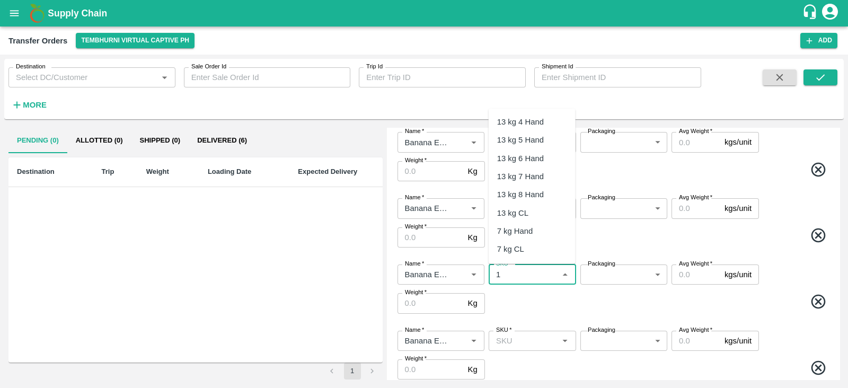
click at [524, 274] on input "SKU   *" at bounding box center [523, 275] width 63 height 14
click at [519, 189] on div "13 kg M N-CHL 6 Hand" at bounding box center [532, 188] width 70 height 24
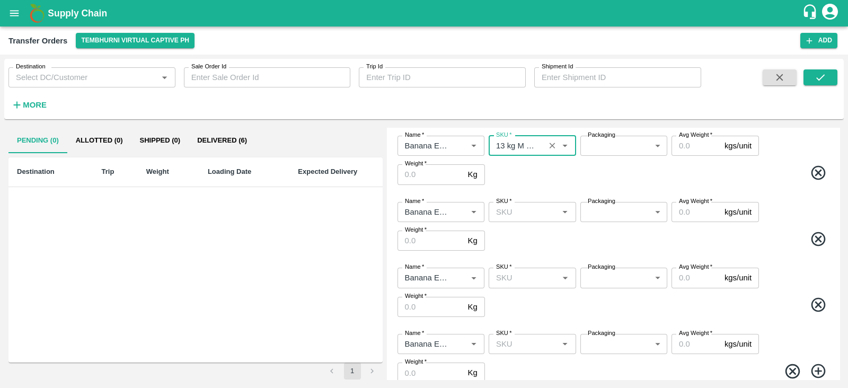
scroll to position [254, 0]
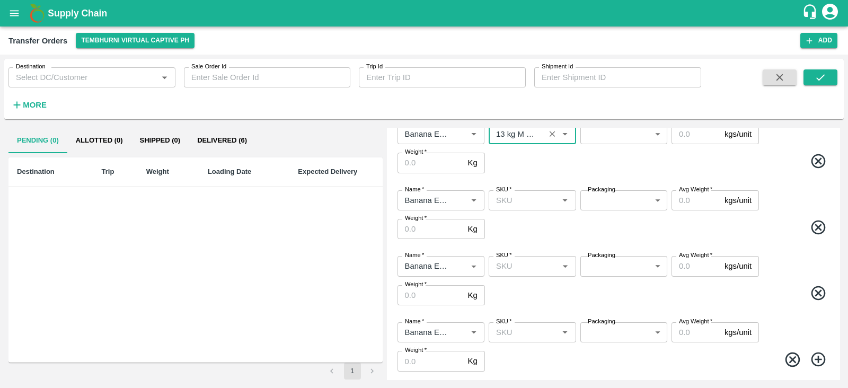
type input "13 kg M N-CHL 6 Hand"
click at [530, 197] on input "SKU   *" at bounding box center [523, 200] width 63 height 14
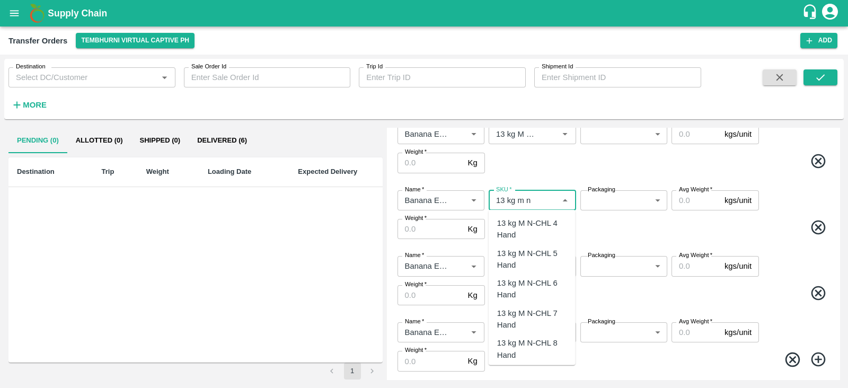
click at [538, 339] on div "13 kg M N-CHL 8 Hand" at bounding box center [532, 349] width 70 height 24
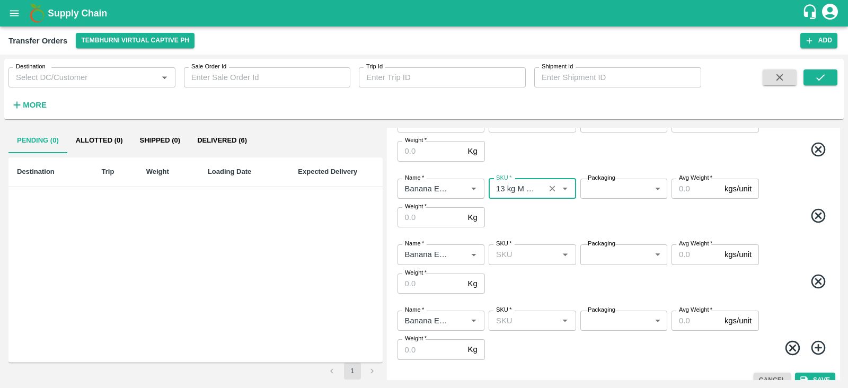
scroll to position [280, 0]
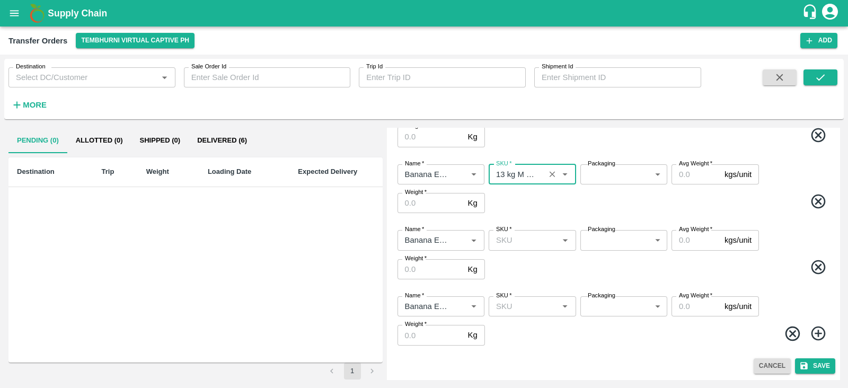
type input "13 kg M N-CHL 8 Hand"
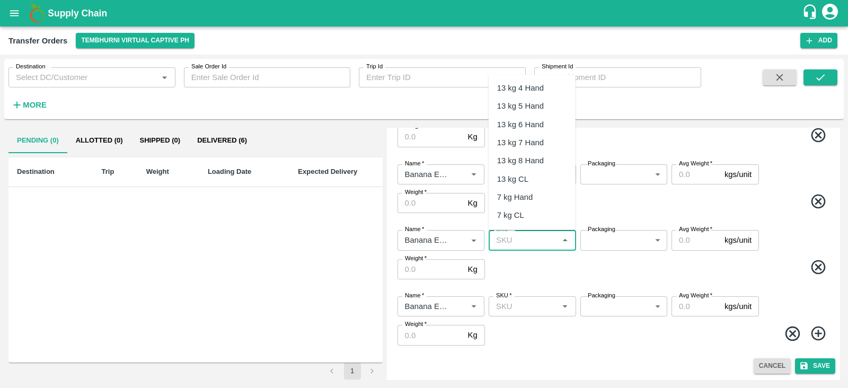
click at [501, 239] on input "SKU   *" at bounding box center [523, 240] width 63 height 14
click at [530, 157] on div "13 kg M N-CHL CL" at bounding box center [530, 158] width 66 height 12
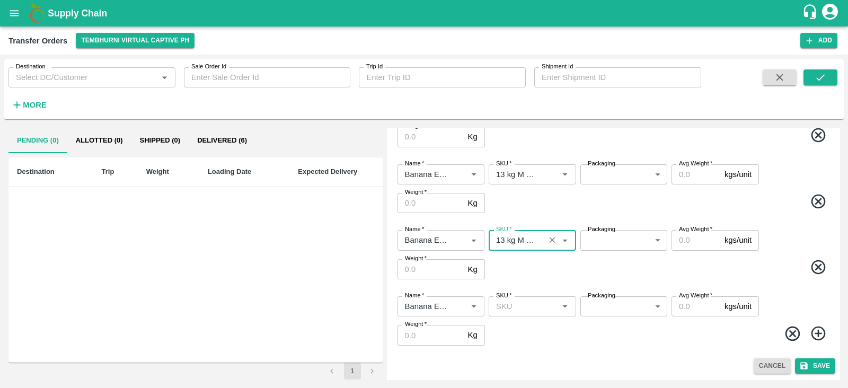
type input "13 kg M N-CHL CL"
click at [519, 298] on div "SKU   *" at bounding box center [531, 306] width 87 height 20
click at [514, 332] on div "C Class" at bounding box center [511, 330] width 28 height 12
type input "C Class"
click at [609, 175] on body "Supply Chain Transfer Orders Tembhurni Virtual Captive PH Add Destination Desti…" at bounding box center [424, 194] width 848 height 388
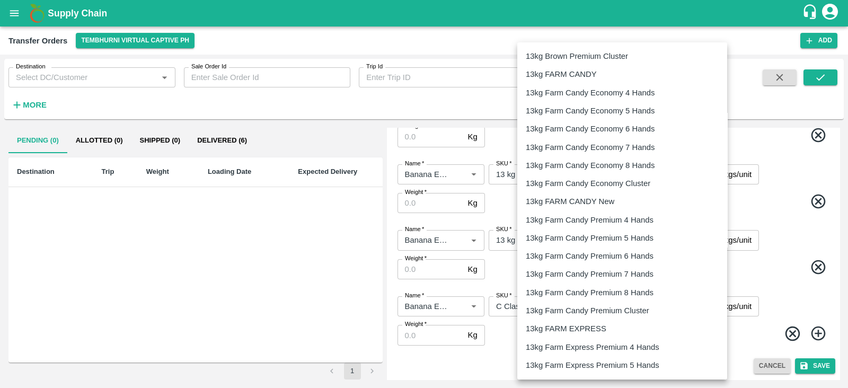
scroll to position [200, 0]
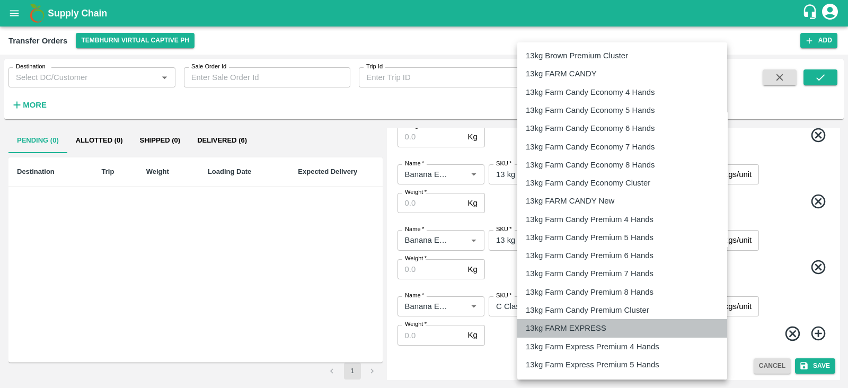
click at [567, 330] on p "13kg FARM EXPRESS" at bounding box center [565, 328] width 81 height 12
type input "468"
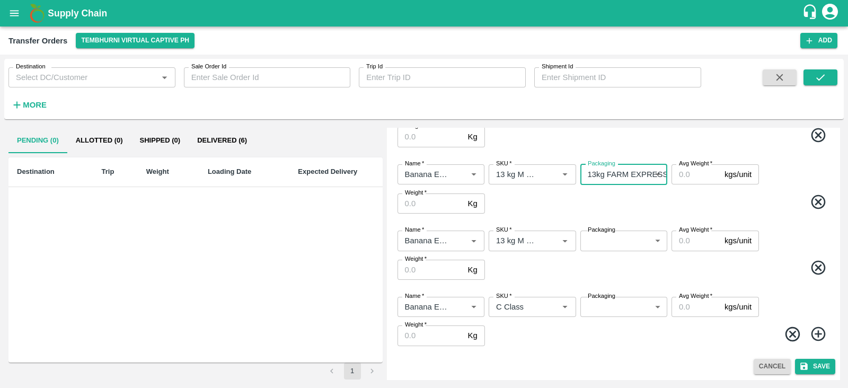
click at [604, 237] on body "Supply Chain Transfer Orders Tembhurni Virtual Captive PH Add Destination Desti…" at bounding box center [424, 194] width 848 height 388
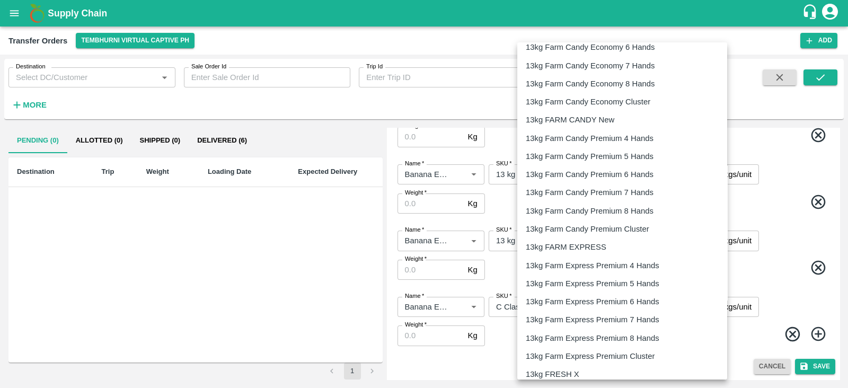
scroll to position [281, 0]
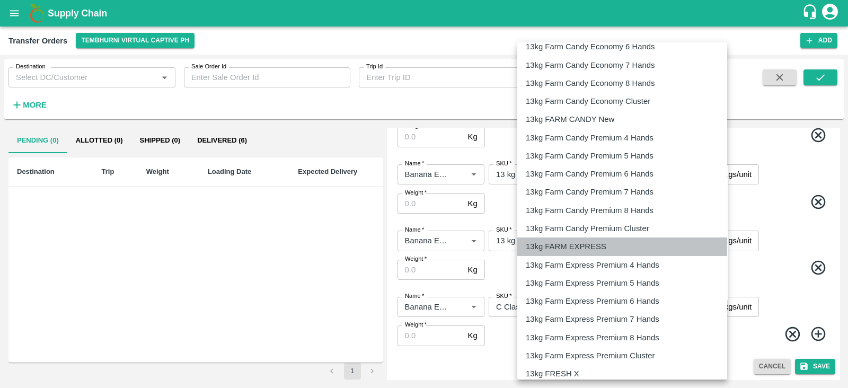
click at [583, 240] on p "13kg FARM EXPRESS" at bounding box center [565, 246] width 81 height 12
type input "468"
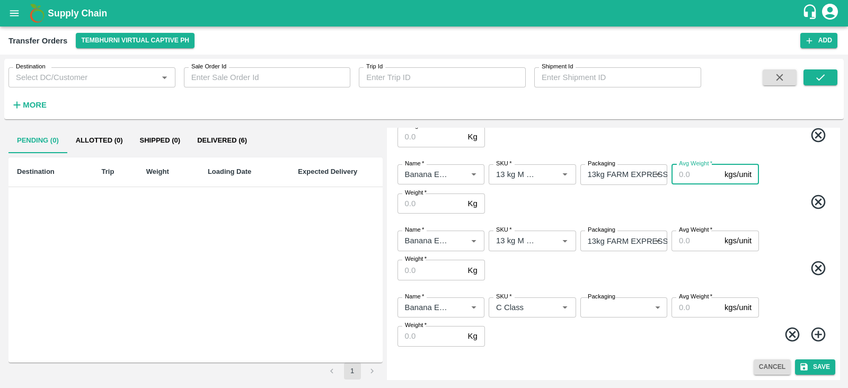
click at [691, 181] on input "Avg Weight   *" at bounding box center [695, 174] width 49 height 20
type input "13"
click at [694, 242] on input "Avg Weight   *" at bounding box center [695, 240] width 49 height 20
type input "13"
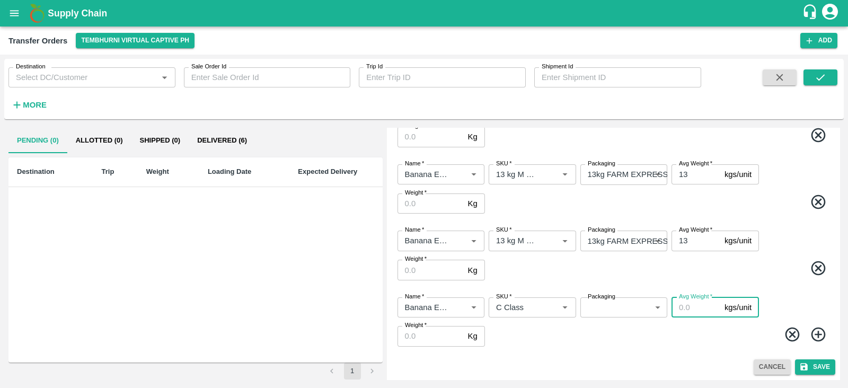
click at [688, 307] on input "Avg Weight   *" at bounding box center [695, 307] width 49 height 20
type input "13"
click at [600, 303] on body "Supply Chain Transfer Orders Tembhurni Virtual Captive PH Add Destination Desti…" at bounding box center [424, 194] width 848 height 388
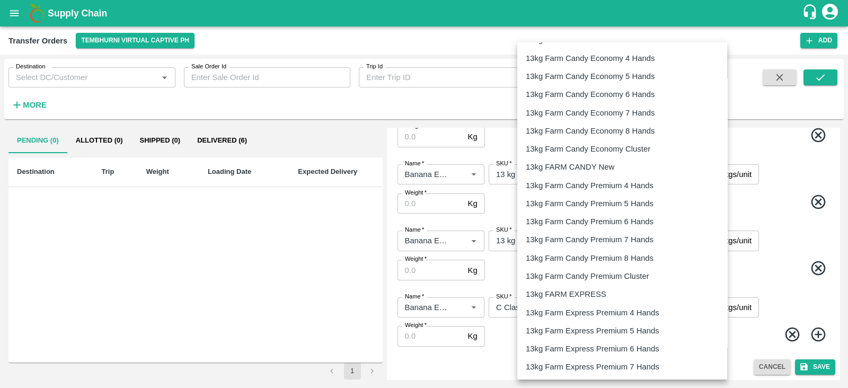
scroll to position [278, 0]
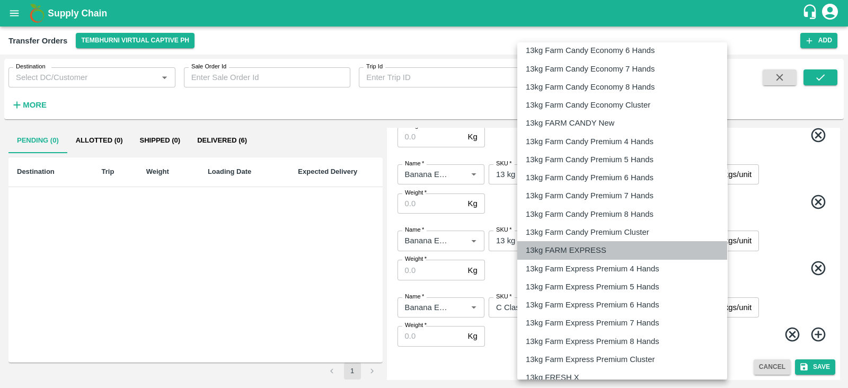
click at [595, 244] on p "13kg FARM EXPRESS" at bounding box center [565, 250] width 81 height 12
type input "468"
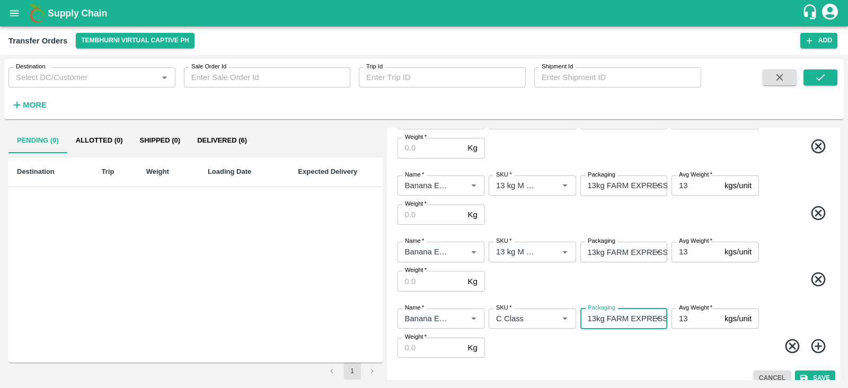
scroll to position [281, 0]
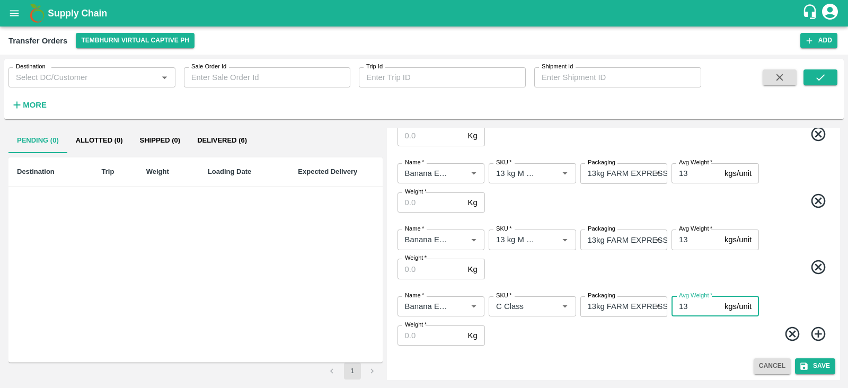
drag, startPoint x: 691, startPoint y: 301, endPoint x: 673, endPoint y: 305, distance: 18.8
click at [673, 305] on input "13" at bounding box center [695, 306] width 49 height 20
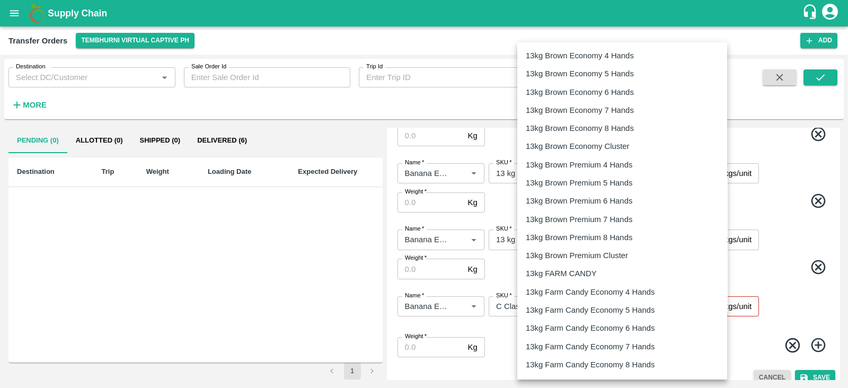
click at [633, 305] on body "Supply Chain Transfer Orders Tembhurni Virtual Captive PH Add Destination Desti…" at bounding box center [424, 194] width 848 height 388
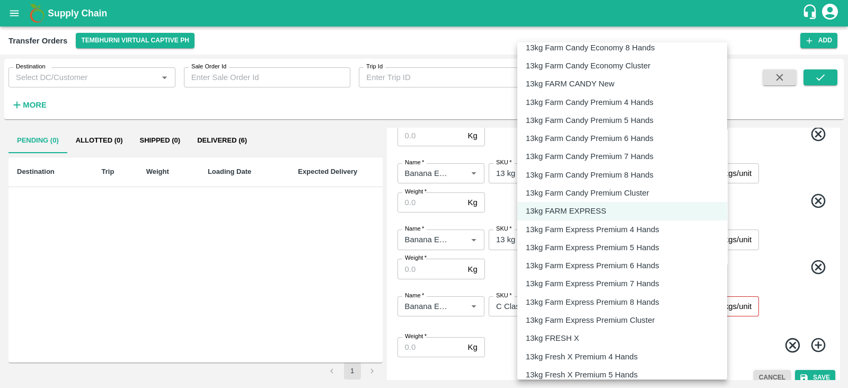
scroll to position [1650, 0]
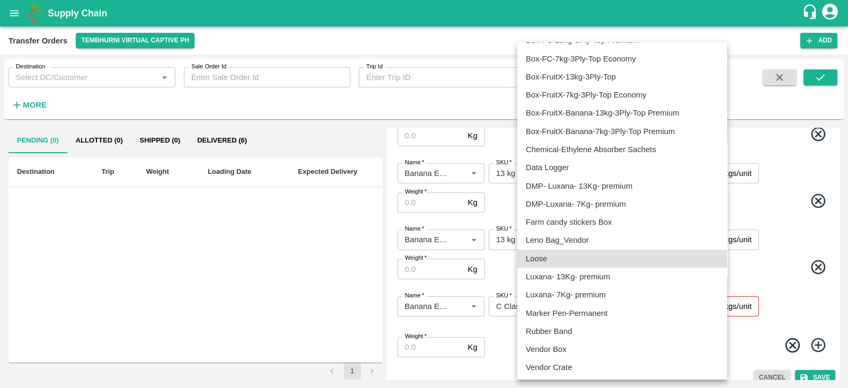
click at [569, 254] on div "Loose" at bounding box center [621, 259] width 193 height 12
type input "258"
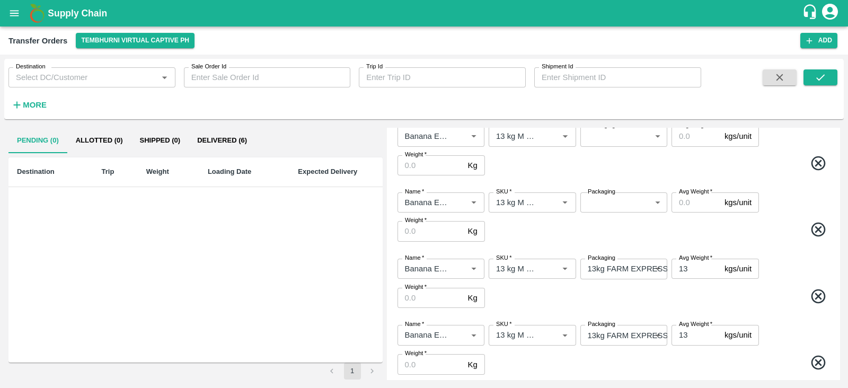
scroll to position [185, 0]
click at [617, 199] on body "Supply Chain Transfer Orders Tembhurni Virtual Captive PH Add Destination Desti…" at bounding box center [424, 194] width 848 height 388
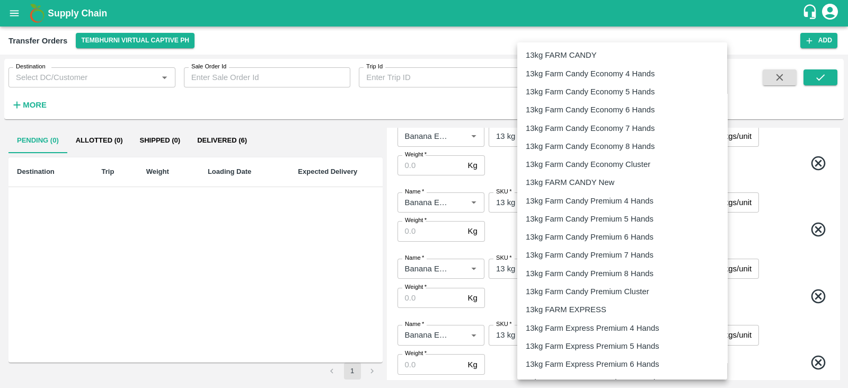
scroll to position [219, 0]
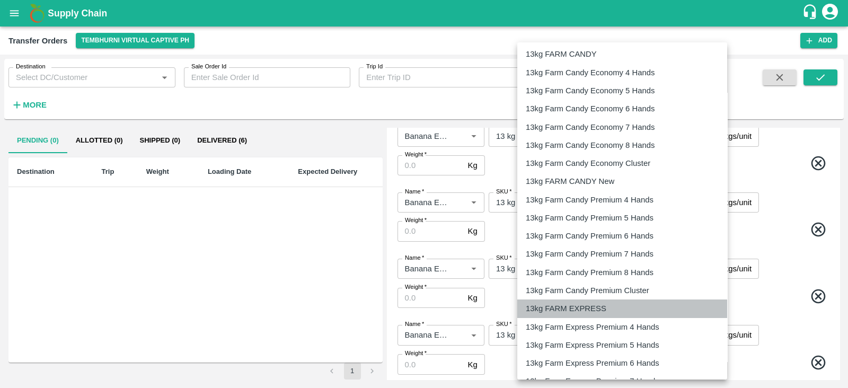
click at [577, 306] on p "13kg FARM EXPRESS" at bounding box center [565, 308] width 81 height 12
type input "468"
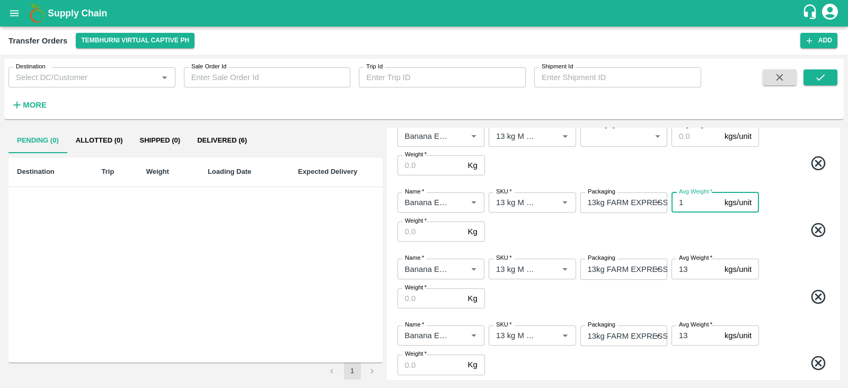
click at [697, 204] on input "1" at bounding box center [695, 202] width 49 height 20
type input "13"
click at [688, 137] on input "Avg Weight   *" at bounding box center [695, 136] width 49 height 20
type input "13"
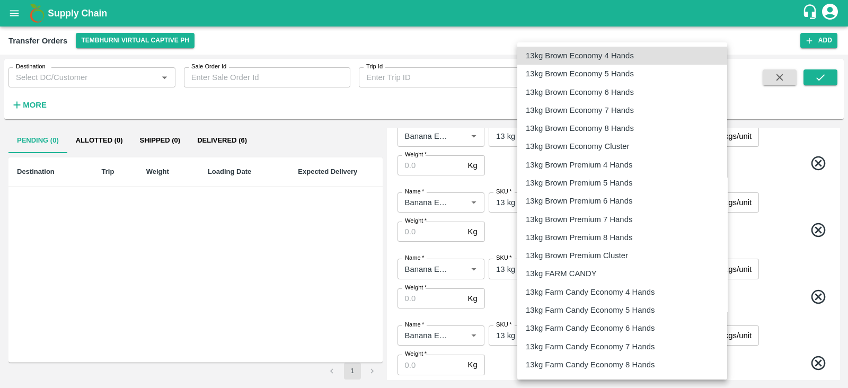
click at [617, 136] on body "Supply Chain Transfer Orders Tembhurni Virtual Captive PH Add Destination Desti…" at bounding box center [424, 194] width 848 height 388
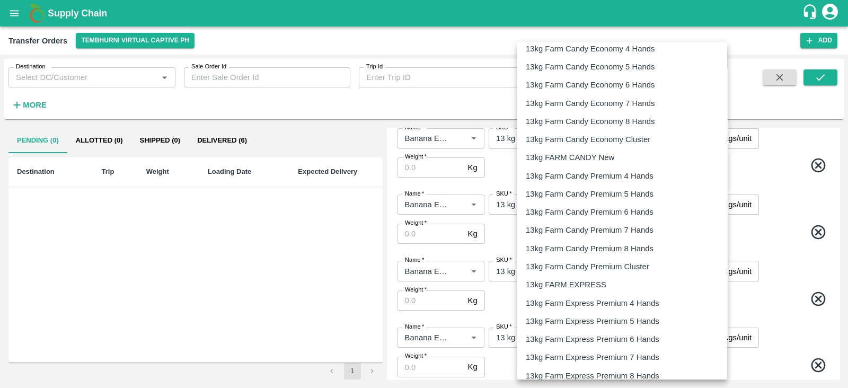
scroll to position [248, 0]
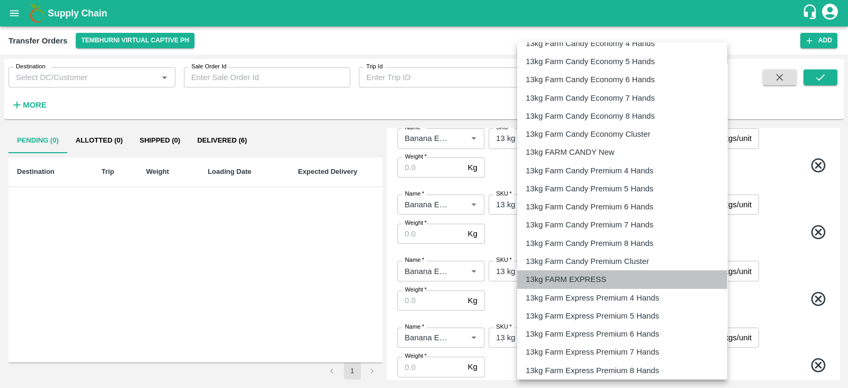
click at [582, 280] on p "13kg FARM EXPRESS" at bounding box center [565, 279] width 81 height 12
type input "468"
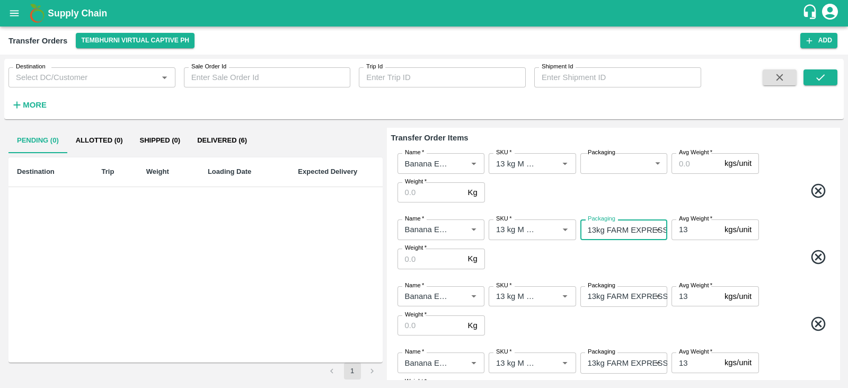
scroll to position [69, 0]
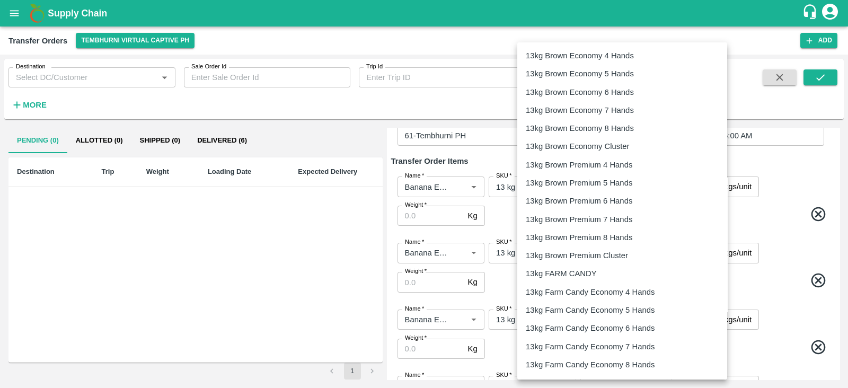
click at [607, 183] on body "Supply Chain Transfer Orders Tembhurni Virtual Captive PH Add Destination Desti…" at bounding box center [424, 194] width 848 height 388
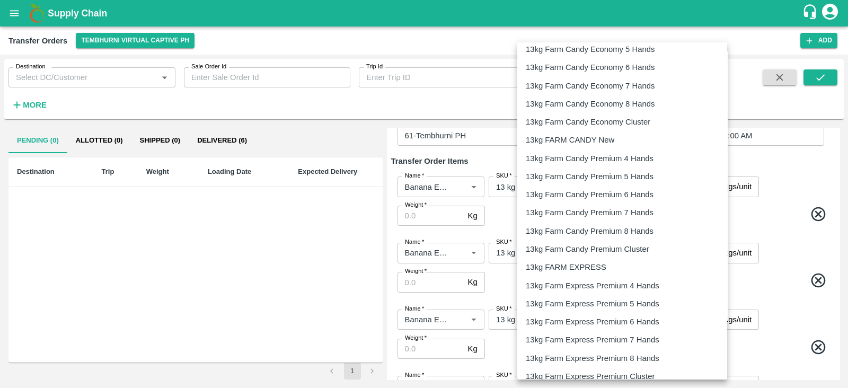
scroll to position [263, 0]
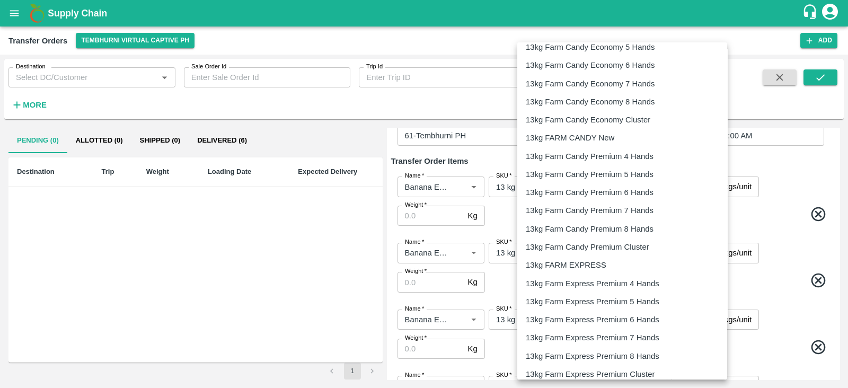
click at [581, 263] on p "13kg FARM EXPRESS" at bounding box center [565, 265] width 81 height 12
type input "468"
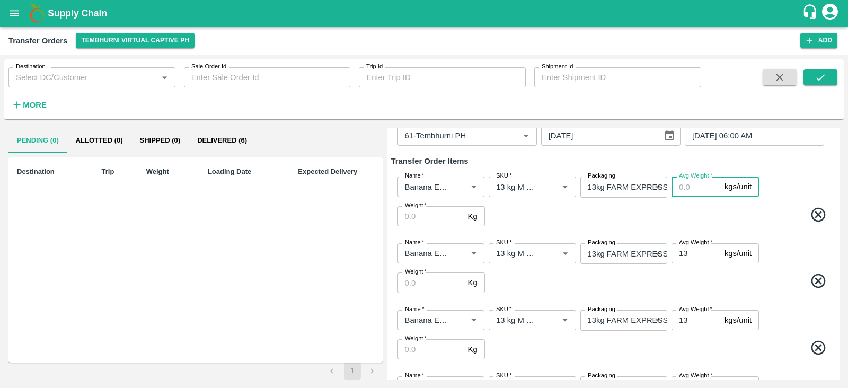
click at [693, 186] on input "Avg Weight   *" at bounding box center [695, 186] width 49 height 20
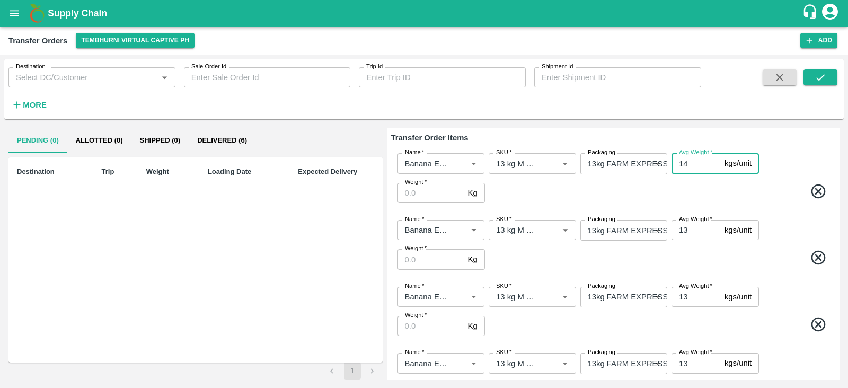
scroll to position [95, 0]
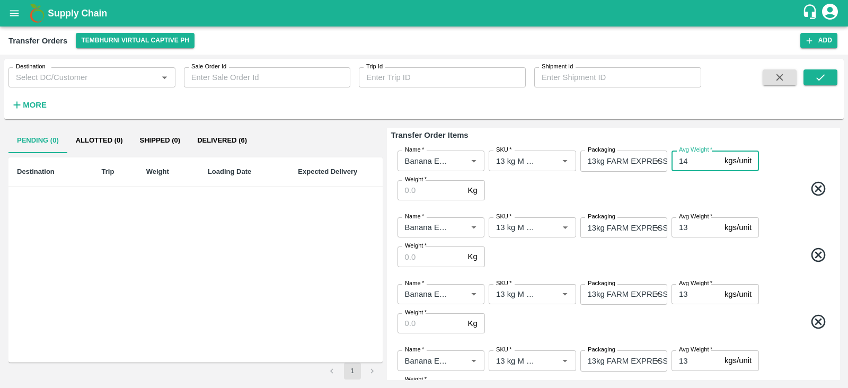
type input "14"
click at [435, 193] on input "Weight   *" at bounding box center [430, 190] width 66 height 20
type input "286"
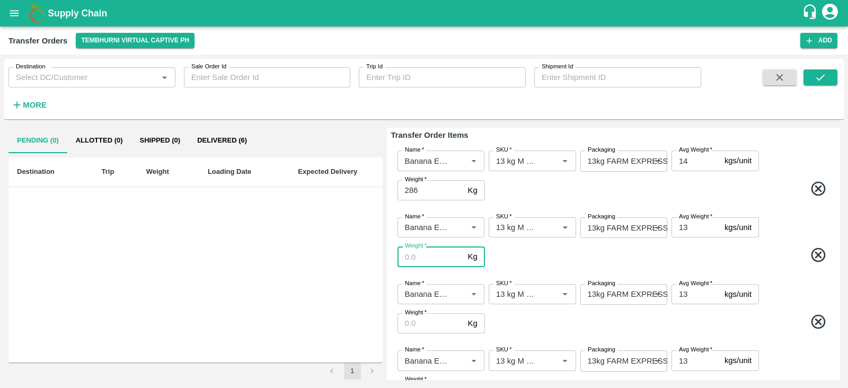
click at [432, 258] on input "Weight   *" at bounding box center [430, 256] width 66 height 20
type input "2392"
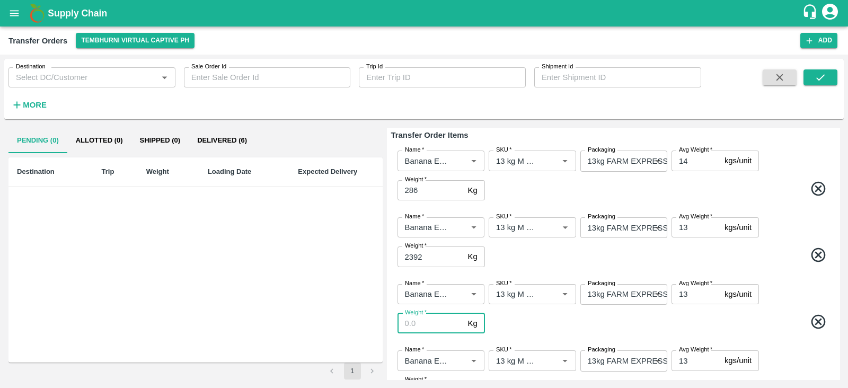
click at [412, 325] on input "Weight   *" at bounding box center [430, 323] width 66 height 20
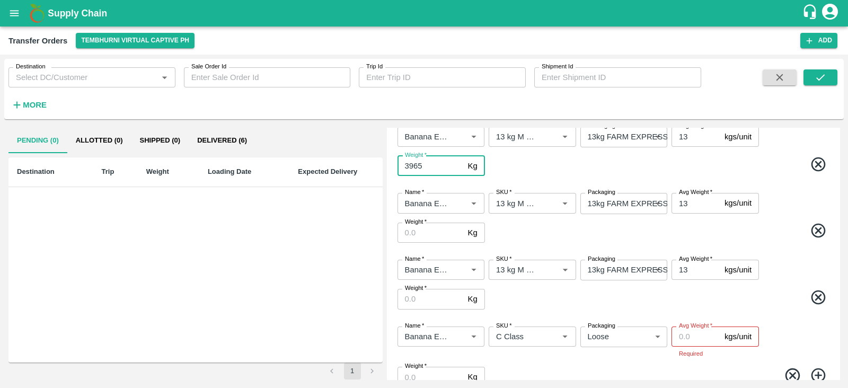
scroll to position [254, 0]
type input "3965"
click at [424, 231] on input "Weight   *" at bounding box center [430, 231] width 66 height 20
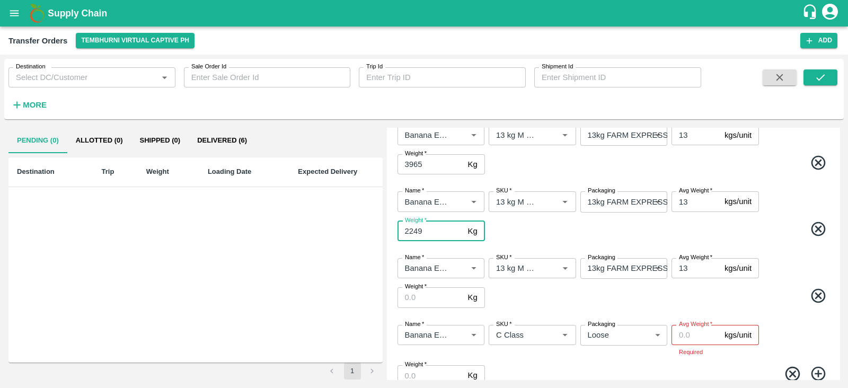
type input "2249"
click at [421, 302] on input "Weight   *" at bounding box center [430, 297] width 66 height 20
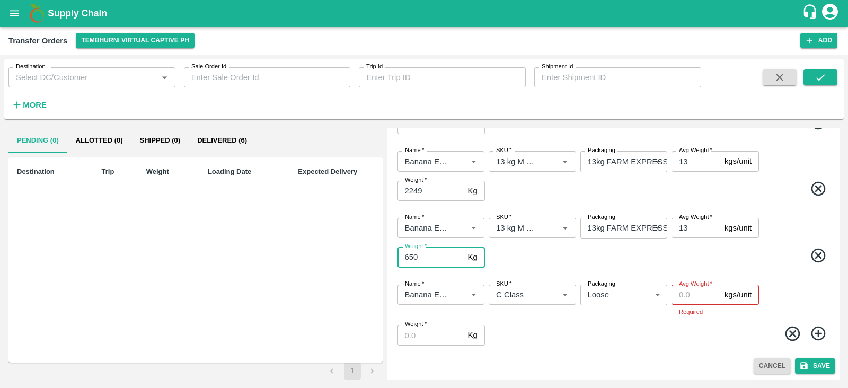
type input "650"
click at [422, 332] on input "Weight   *" at bounding box center [430, 335] width 66 height 20
type input "345"
click at [689, 291] on input "Avg Weight   *" at bounding box center [695, 294] width 49 height 20
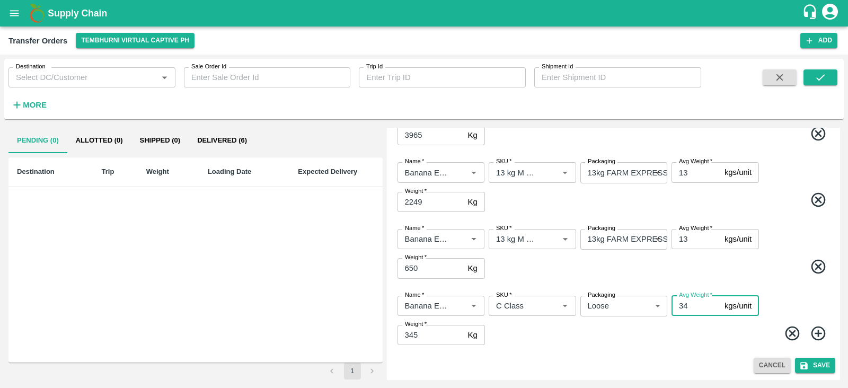
scroll to position [283, 0]
type input "345"
click at [821, 362] on button "Save" at bounding box center [815, 365] width 40 height 15
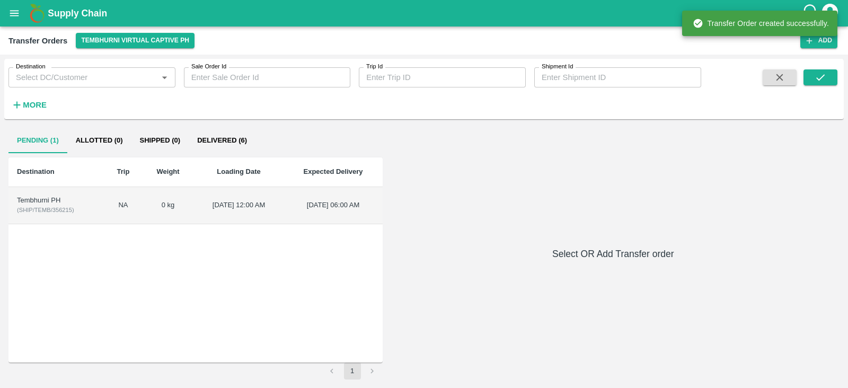
click at [39, 202] on div "Tembhurni PH" at bounding box center [56, 200] width 78 height 10
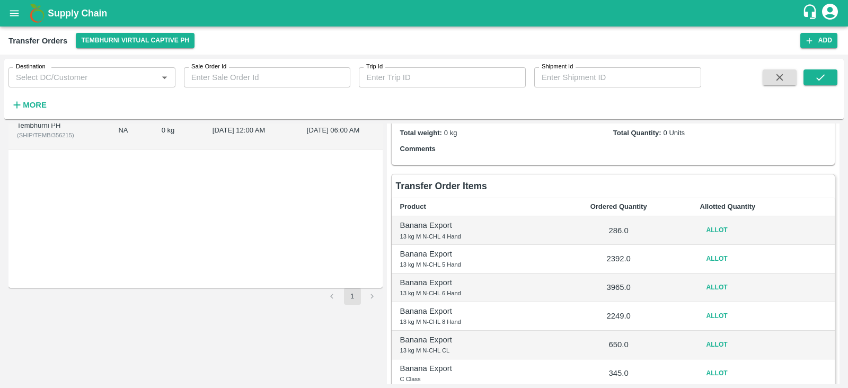
scroll to position [78, 0]
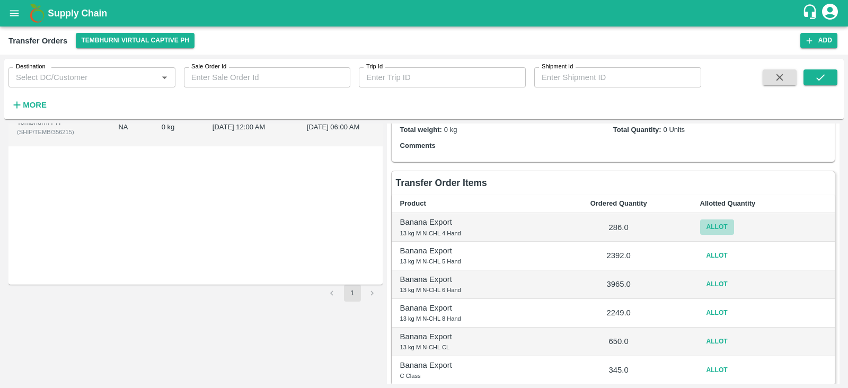
click at [714, 226] on button "Allot" at bounding box center [717, 226] width 34 height 15
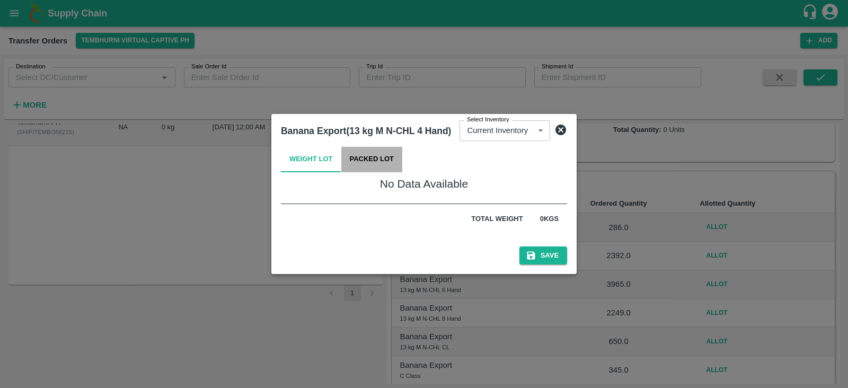
click at [384, 166] on button "Packed Lot" at bounding box center [371, 159] width 61 height 25
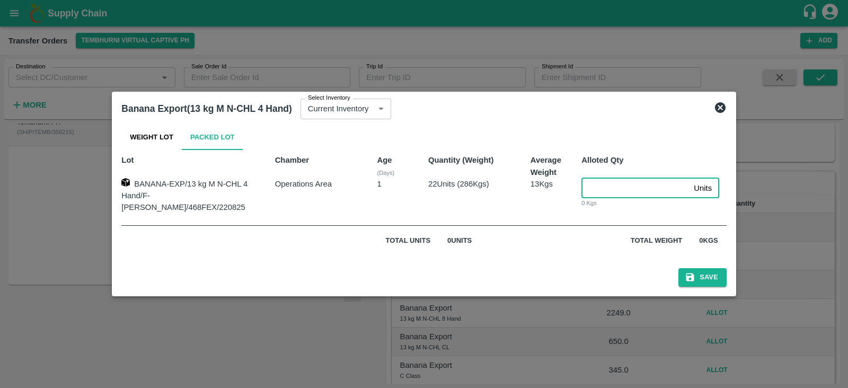
click at [588, 186] on input "number" at bounding box center [635, 188] width 108 height 20
type input "22"
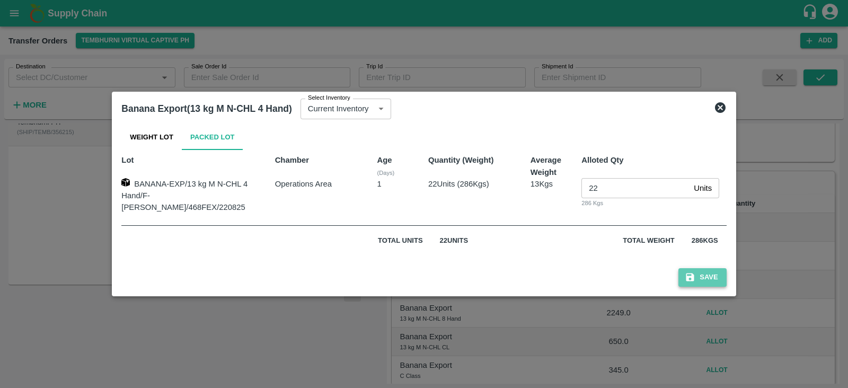
click at [686, 272] on button "Save" at bounding box center [702, 277] width 48 height 19
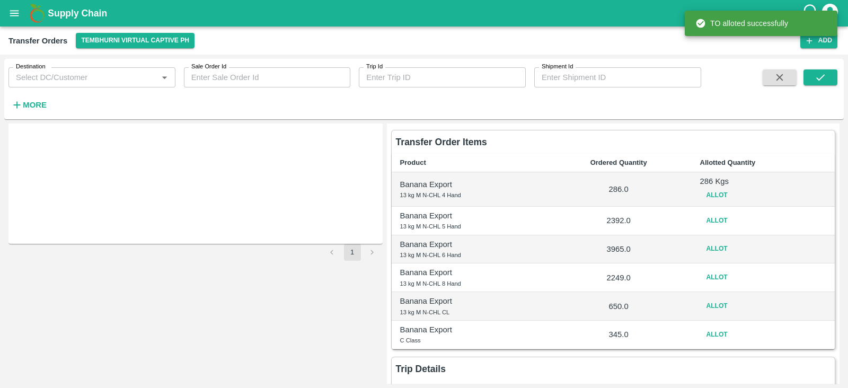
scroll to position [123, 0]
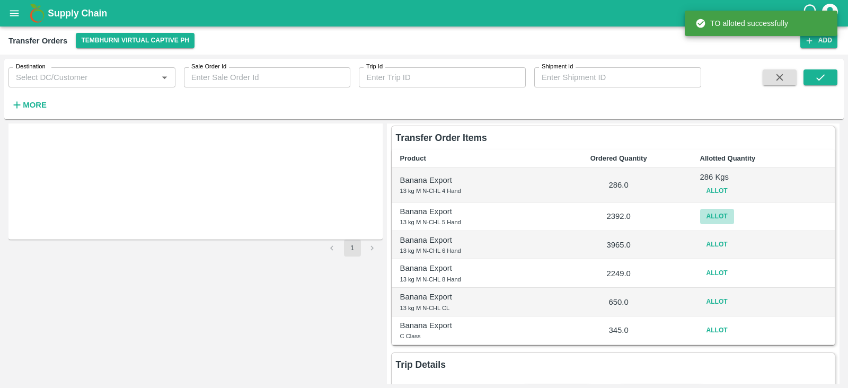
click at [713, 217] on button "Allot" at bounding box center [717, 216] width 34 height 15
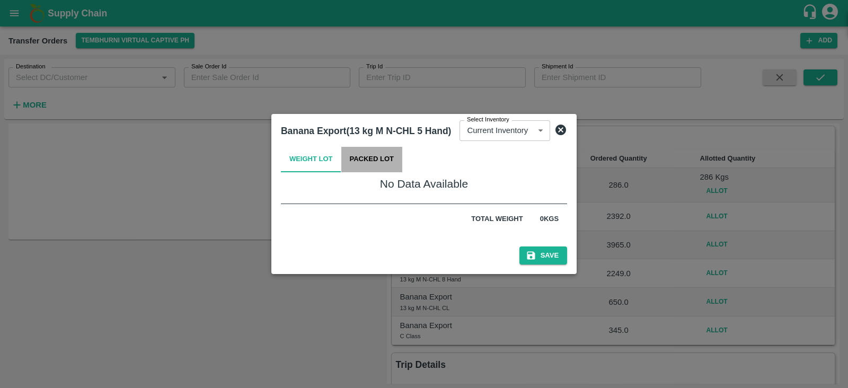
click at [382, 152] on button "Packed Lot" at bounding box center [371, 159] width 61 height 25
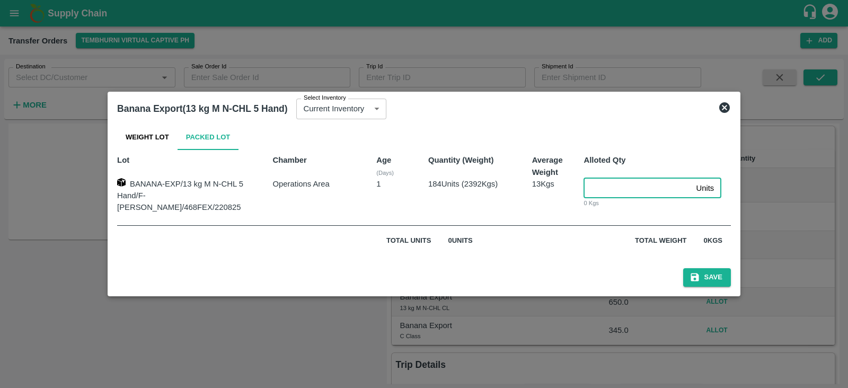
click at [625, 192] on input "number" at bounding box center [637, 188] width 108 height 20
type input "184"
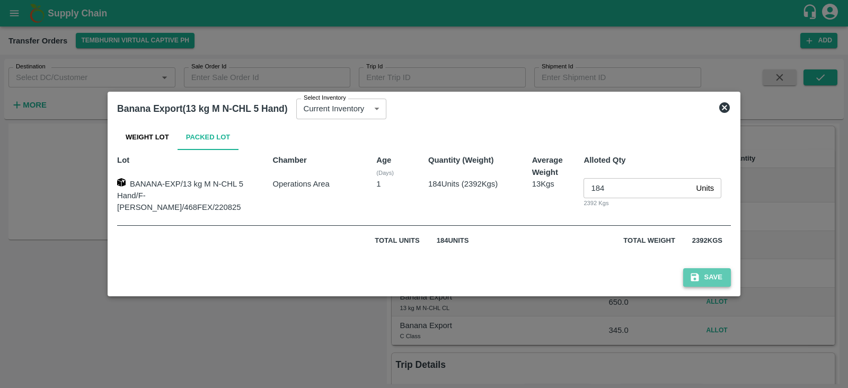
click at [707, 275] on button "Save" at bounding box center [707, 277] width 48 height 19
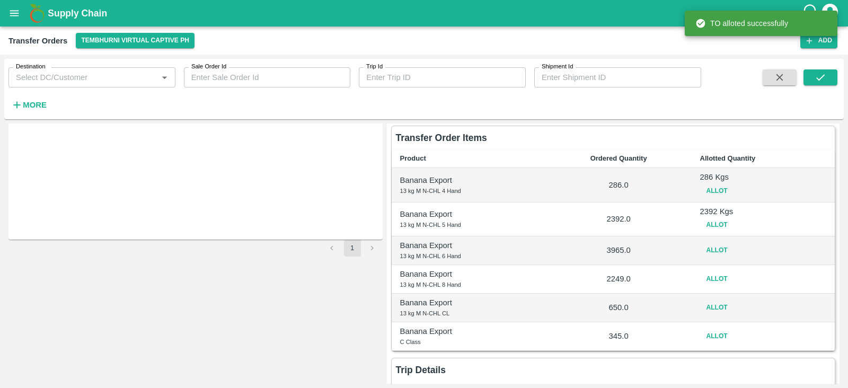
scroll to position [124, 0]
click at [710, 247] on button "Allot" at bounding box center [717, 249] width 34 height 15
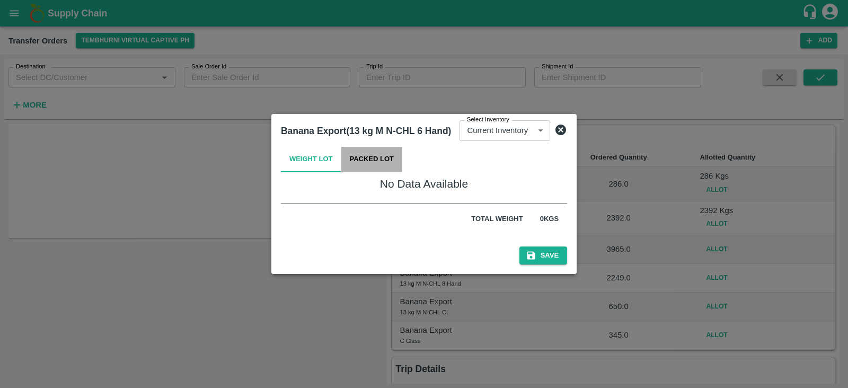
click at [391, 160] on button "Packed Lot" at bounding box center [371, 159] width 61 height 25
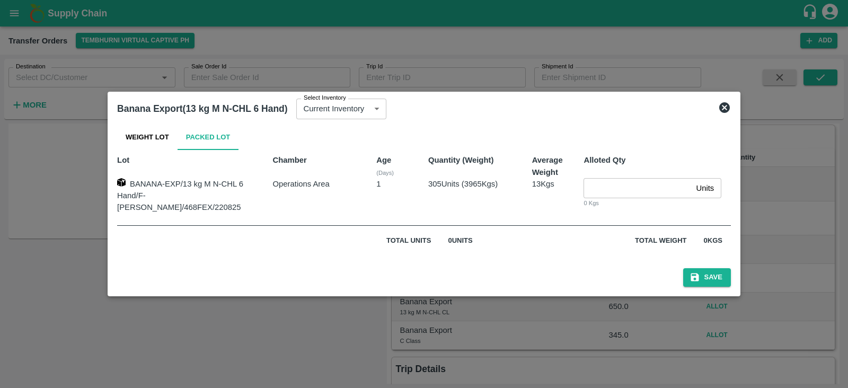
click at [594, 191] on input "number" at bounding box center [637, 188] width 108 height 20
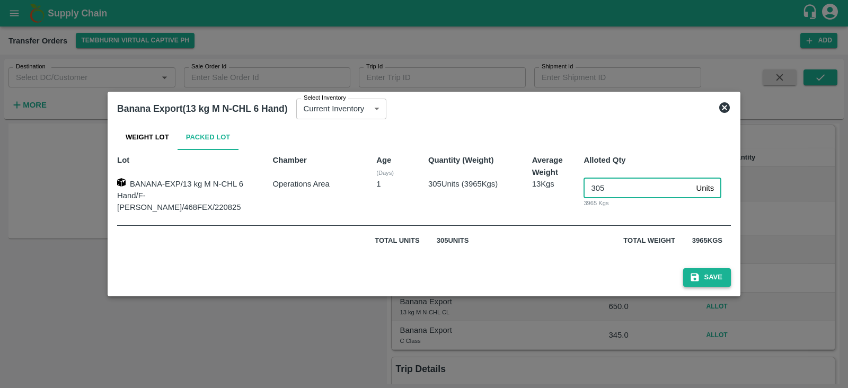
type input "305"
click at [693, 274] on button "Save" at bounding box center [707, 277] width 48 height 19
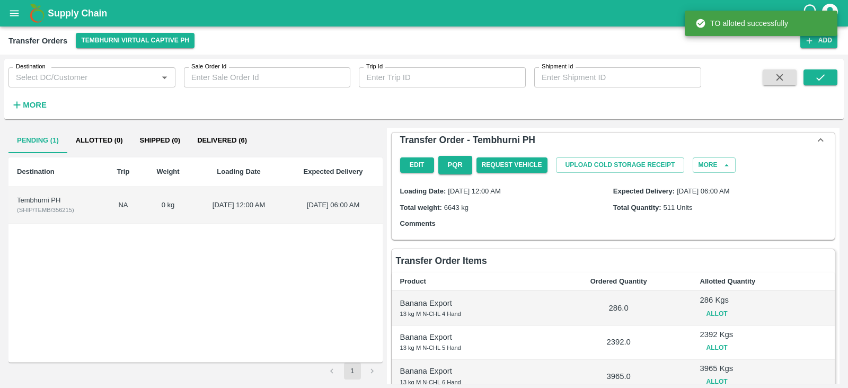
scroll to position [173, 0]
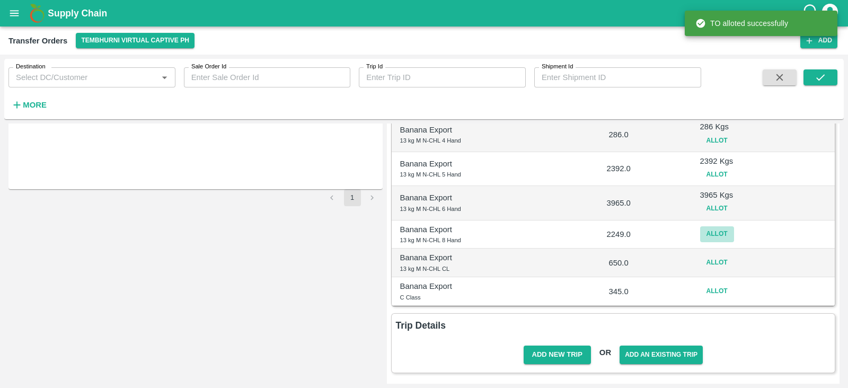
click at [711, 234] on button "Allot" at bounding box center [717, 233] width 34 height 15
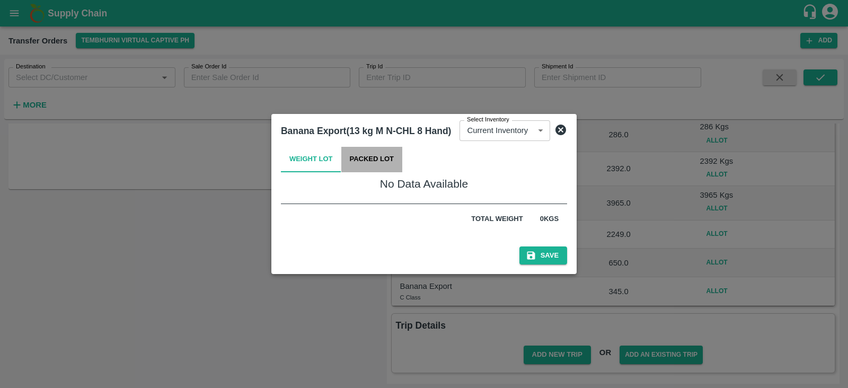
click at [380, 157] on button "Packed Lot" at bounding box center [371, 159] width 61 height 25
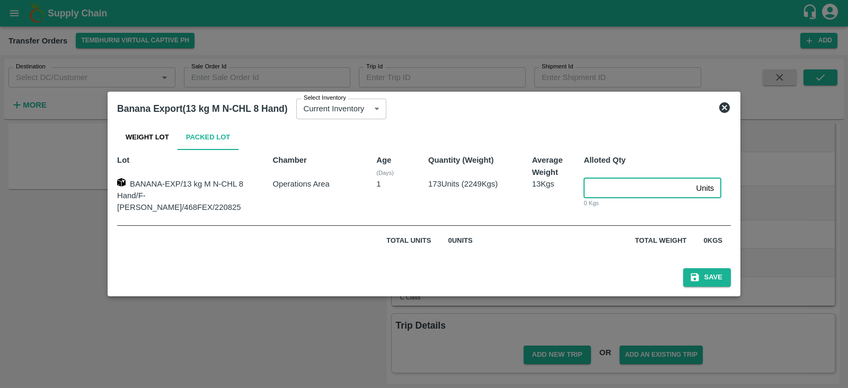
click at [593, 186] on input "number" at bounding box center [637, 188] width 108 height 20
type input "173"
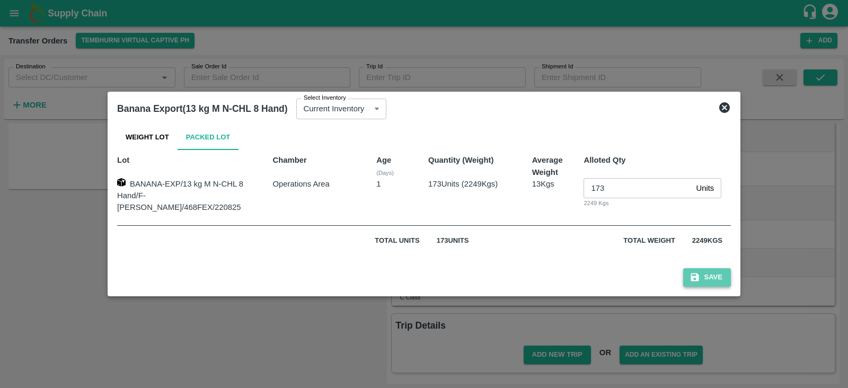
click at [696, 269] on button "Save" at bounding box center [707, 277] width 48 height 19
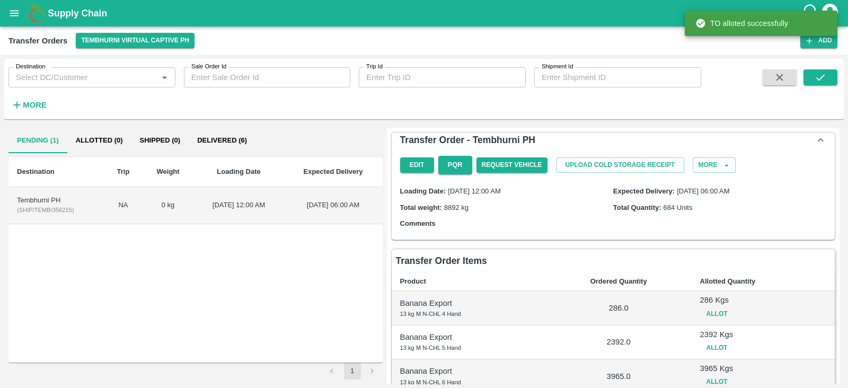
scroll to position [179, 0]
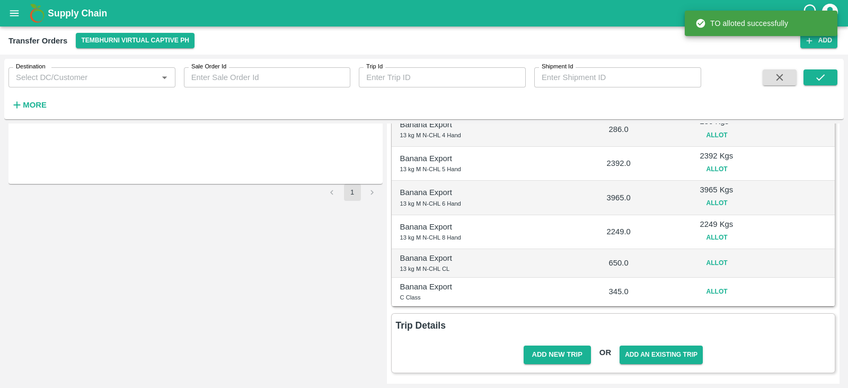
click at [718, 260] on button "Allot" at bounding box center [717, 262] width 34 height 15
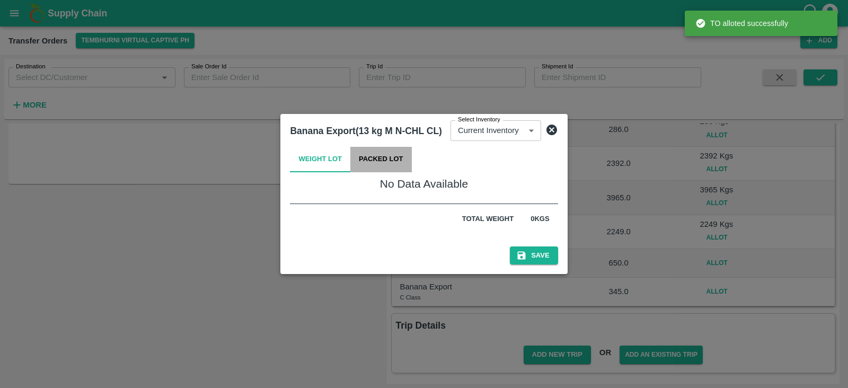
click at [379, 153] on button "Packed Lot" at bounding box center [380, 159] width 61 height 25
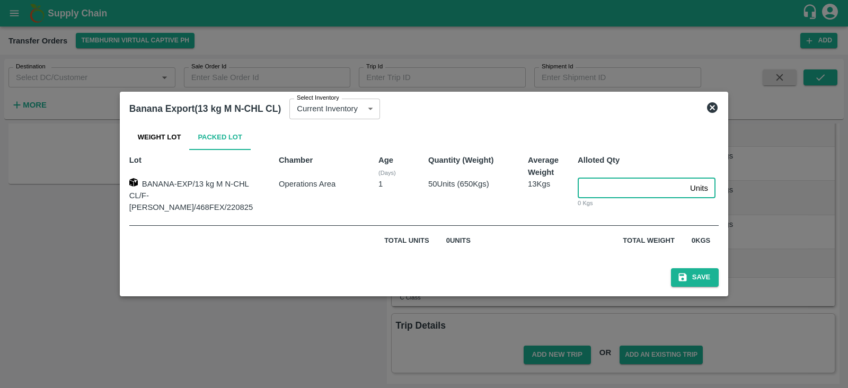
click at [612, 189] on input "number" at bounding box center [631, 188] width 108 height 20
type input "50"
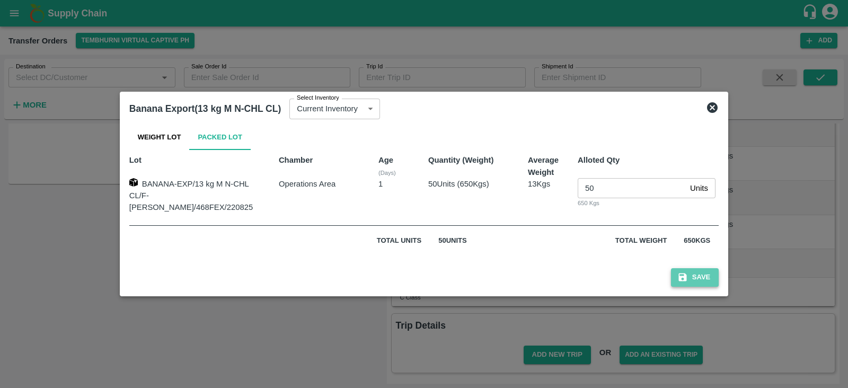
click at [692, 271] on button "Save" at bounding box center [695, 277] width 48 height 19
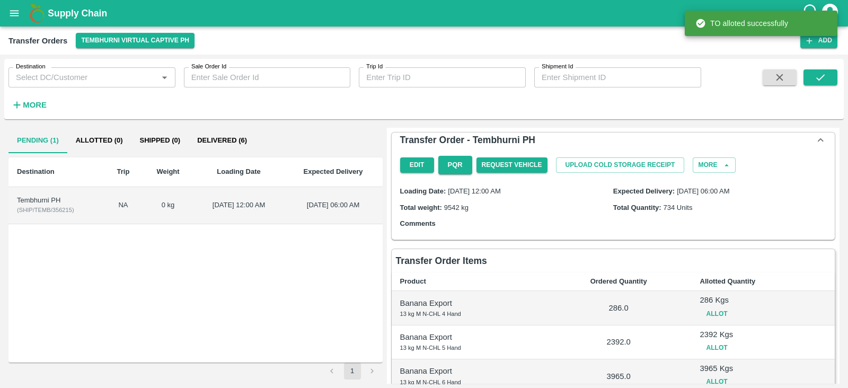
scroll to position [184, 0]
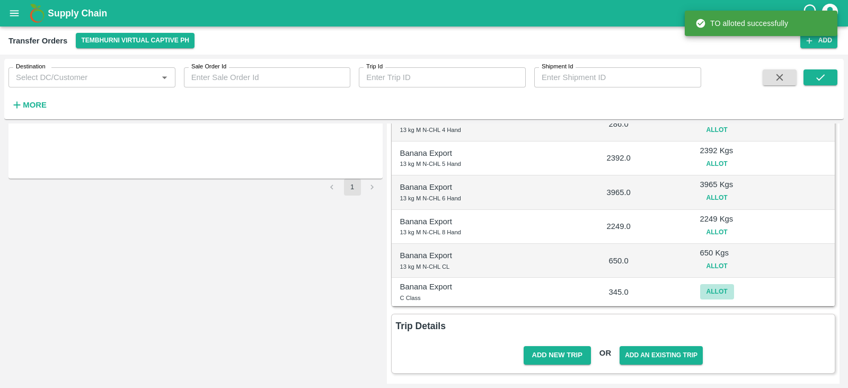
click at [718, 292] on button "Allot" at bounding box center [717, 291] width 34 height 15
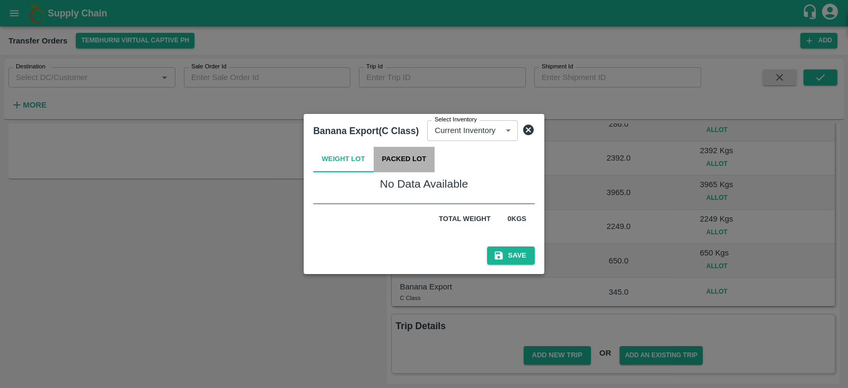
click at [400, 155] on button "Packed Lot" at bounding box center [403, 159] width 61 height 25
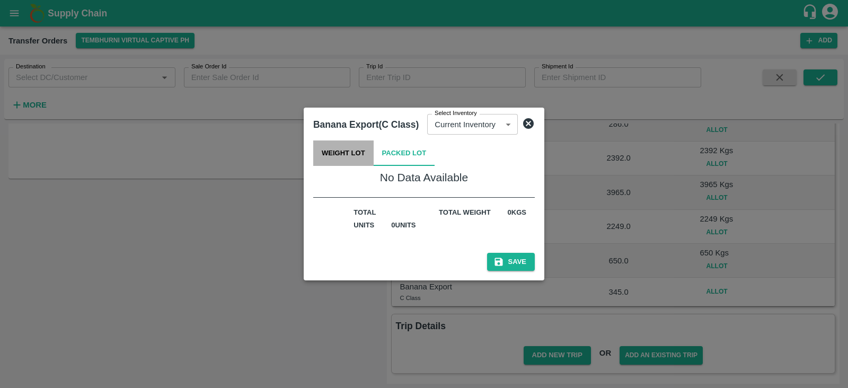
click at [360, 142] on button "Weight Lot" at bounding box center [343, 152] width 60 height 25
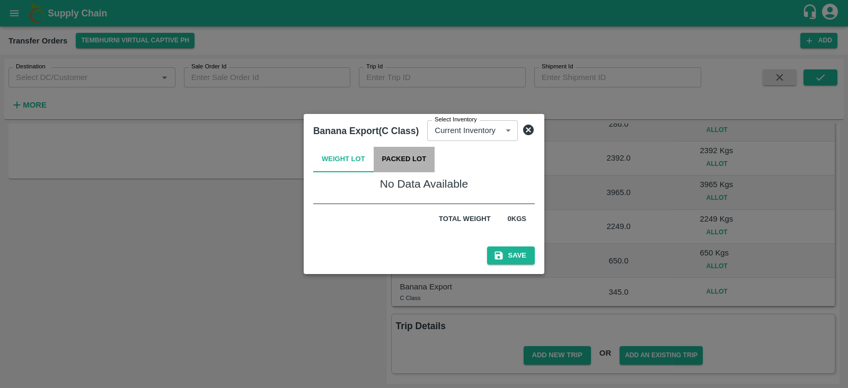
click at [407, 159] on button "Packed Lot" at bounding box center [403, 159] width 61 height 25
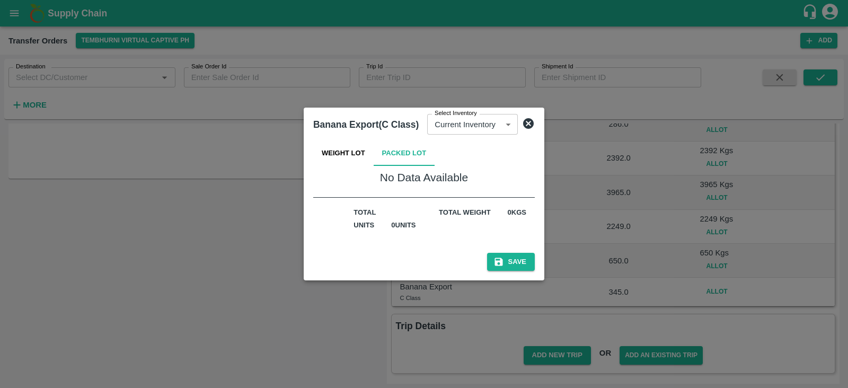
click at [524, 122] on icon at bounding box center [528, 123] width 11 height 11
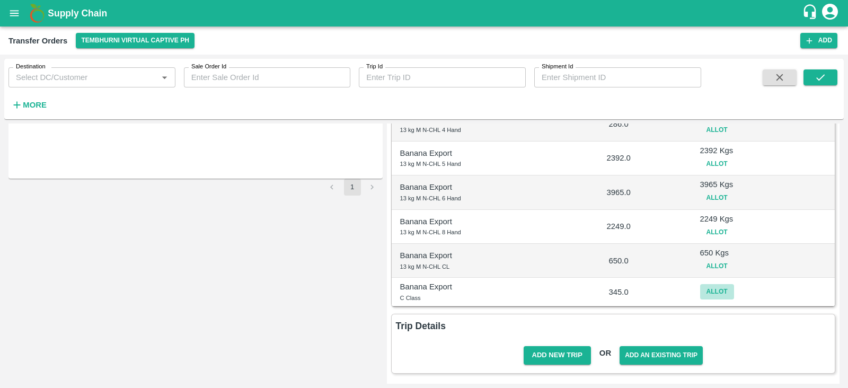
click at [715, 286] on button "Allot" at bounding box center [717, 291] width 34 height 15
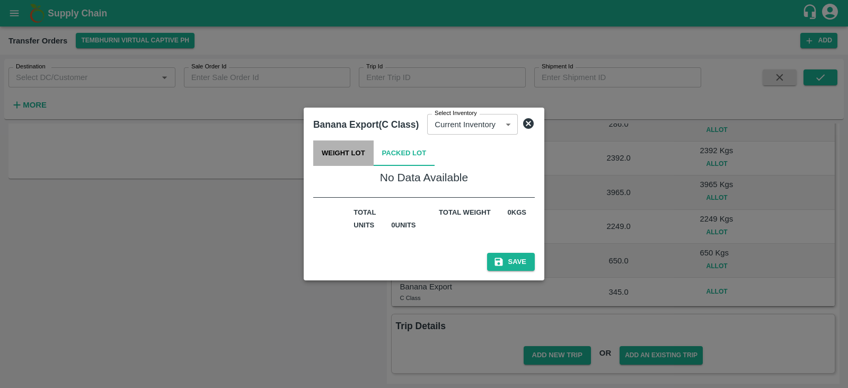
click at [351, 154] on button "Weight Lot" at bounding box center [343, 152] width 60 height 25
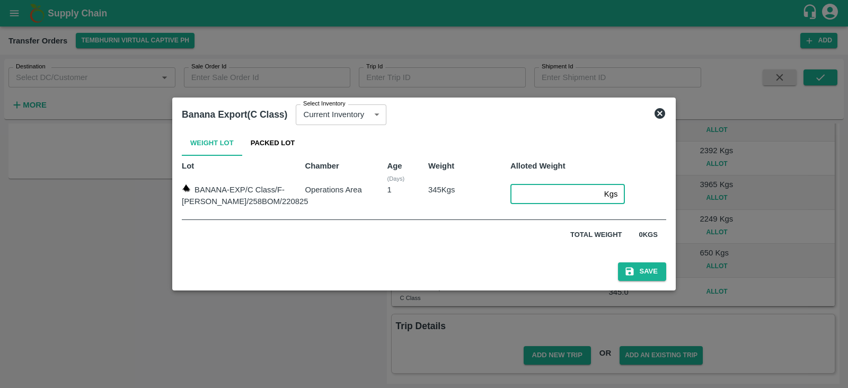
click at [526, 192] on input "number" at bounding box center [555, 194] width 90 height 20
type input "345"
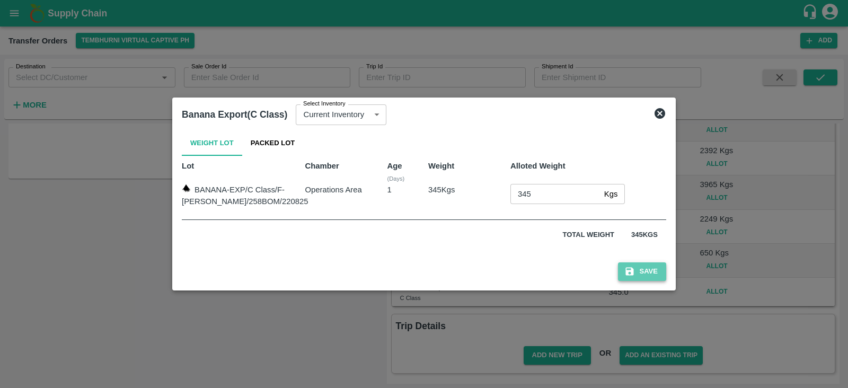
click at [633, 275] on button "Save" at bounding box center [642, 271] width 48 height 19
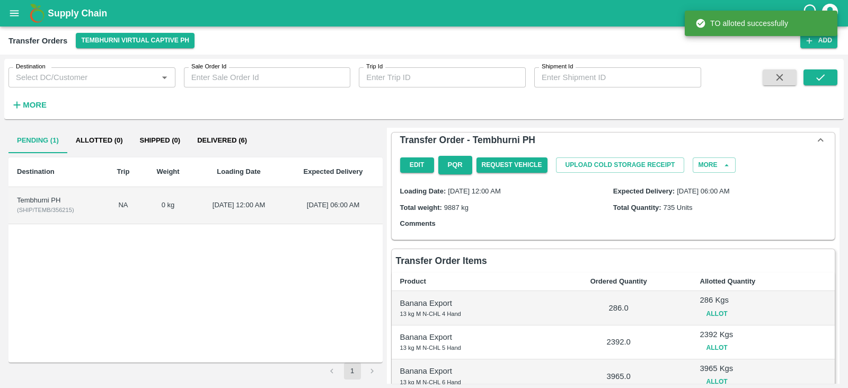
scroll to position [189, 0]
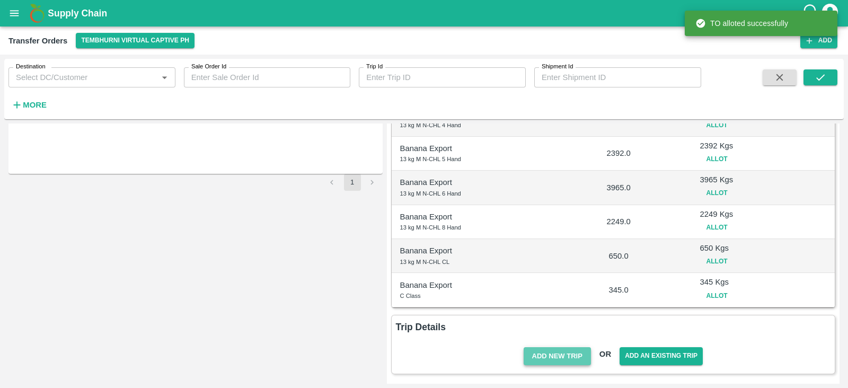
click at [552, 357] on button "Add New Trip" at bounding box center [556, 356] width 67 height 19
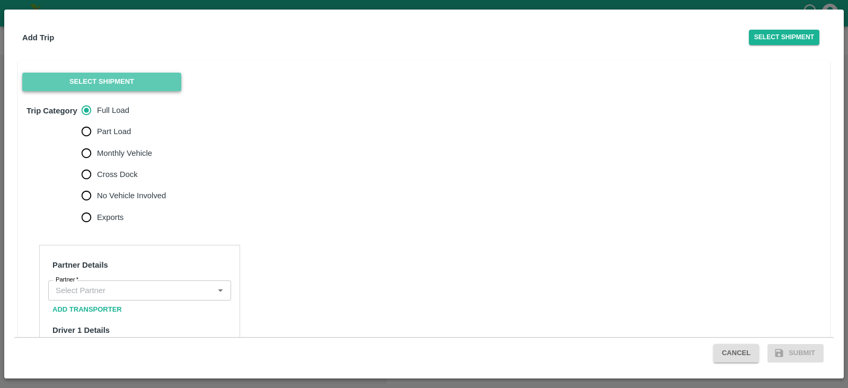
click at [143, 77] on button "Select Shipment" at bounding box center [101, 82] width 159 height 19
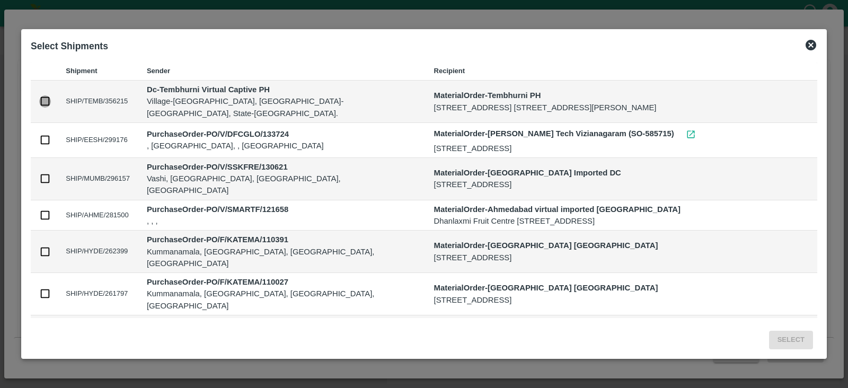
click at [44, 102] on input "checkbox" at bounding box center [45, 101] width 12 height 12
checkbox input "true"
click at [784, 336] on button "Select" at bounding box center [791, 340] width 44 height 19
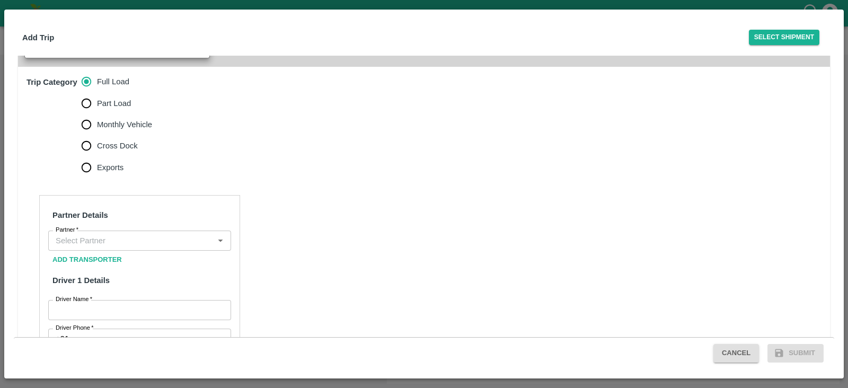
scroll to position [259, 0]
click at [93, 136] on input "Monthly Vehicle" at bounding box center [86, 125] width 21 height 21
radio input "true"
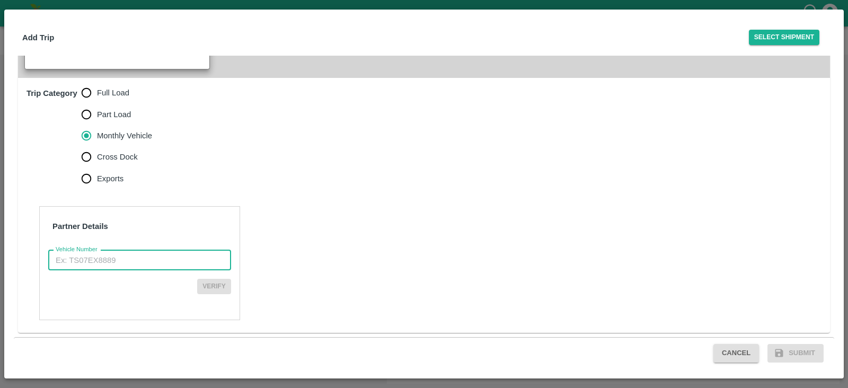
click at [87, 266] on input "Vehicle Number" at bounding box center [139, 260] width 183 height 20
paste input "MH45AX3780"
click at [59, 265] on input "MH45AX3780" at bounding box center [139, 260] width 183 height 20
type input "MH45AX3780"
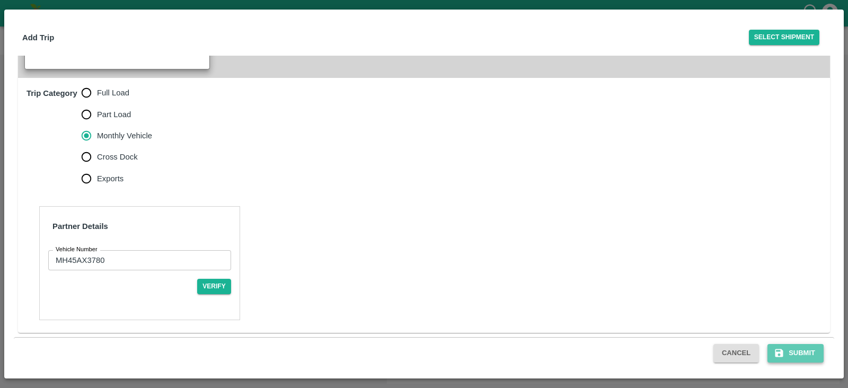
click at [796, 348] on button "Submit" at bounding box center [795, 353] width 56 height 19
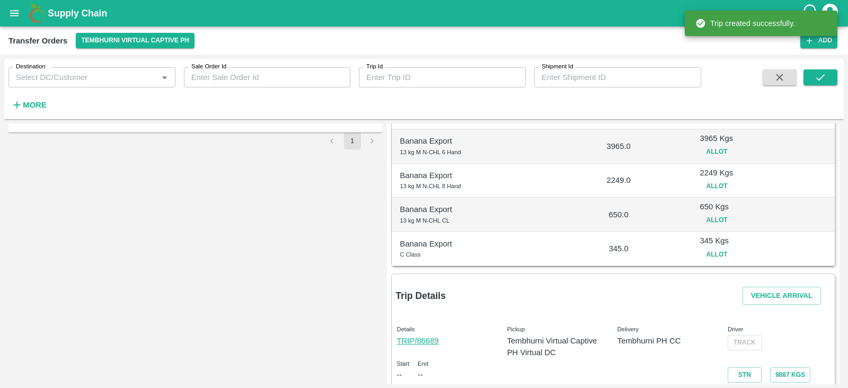
scroll to position [244, 0]
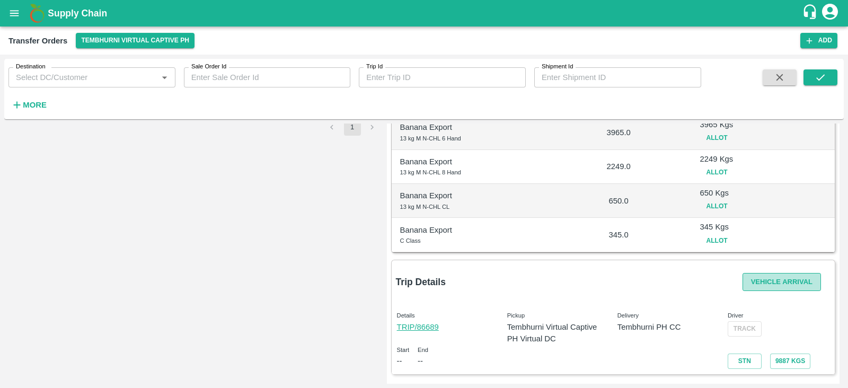
click at [774, 279] on button "Vehicle Arrival" at bounding box center [781, 282] width 78 height 19
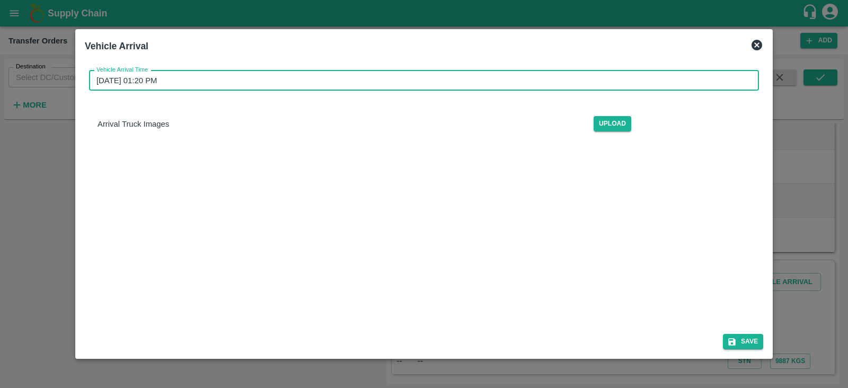
click at [483, 84] on input "[DATE] 01:20 PM" at bounding box center [420, 80] width 662 height 20
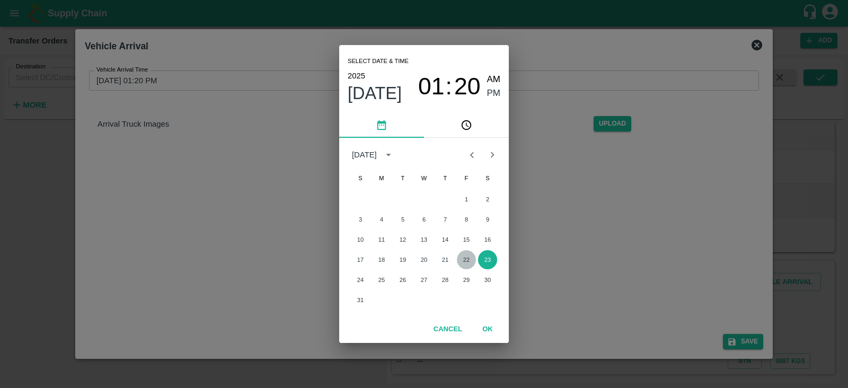
click at [461, 263] on button "22" at bounding box center [466, 259] width 19 height 19
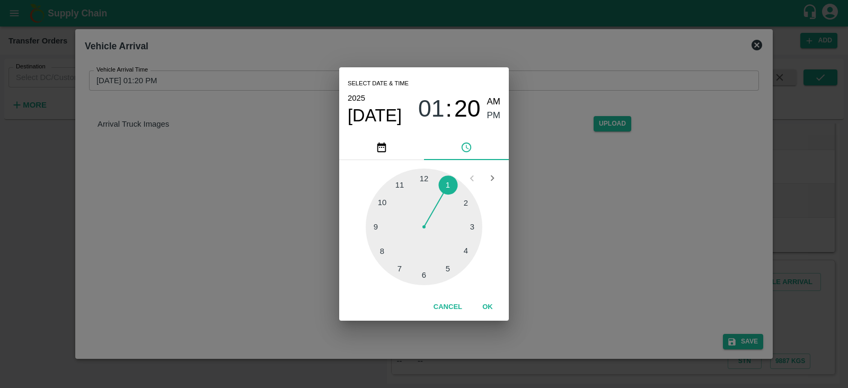
click at [446, 269] on div at bounding box center [424, 226] width 117 height 117
click at [377, 225] on div at bounding box center [424, 226] width 117 height 117
type input "[DATE] 05:45 PM"
drag, startPoint x: 496, startPoint y: 116, endPoint x: 488, endPoint y: 303, distance: 187.1
click at [488, 303] on div "Select date & time [DATE] 05 : 45 AM PM 05 10 15 20 25 30 35 40 45 50 55 00 Can…" at bounding box center [424, 193] width 170 height 253
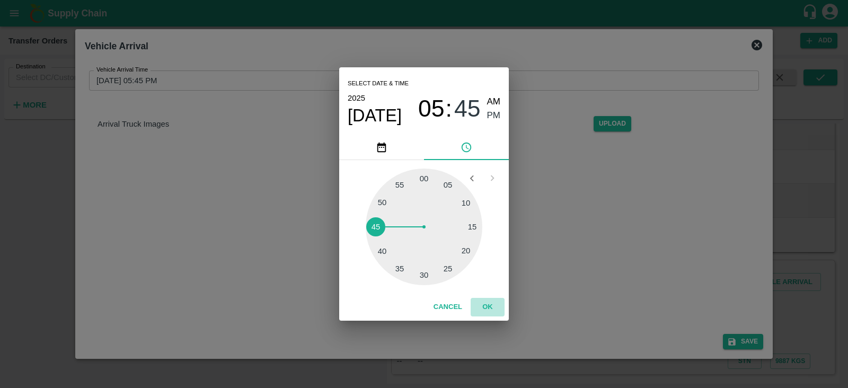
click at [488, 303] on button "OK" at bounding box center [487, 307] width 34 height 19
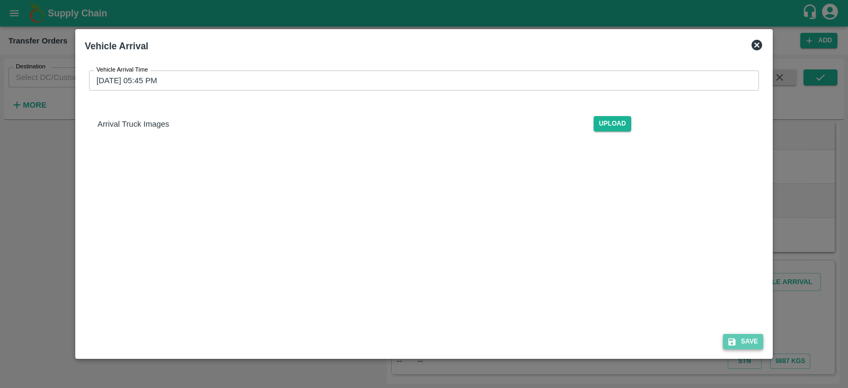
click at [744, 341] on button "Save" at bounding box center [743, 341] width 40 height 15
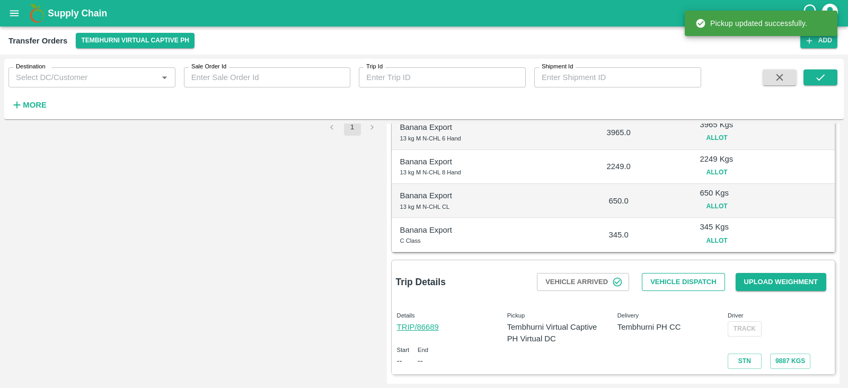
click at [666, 280] on button "Vehicle Dispatch" at bounding box center [682, 282] width 83 height 19
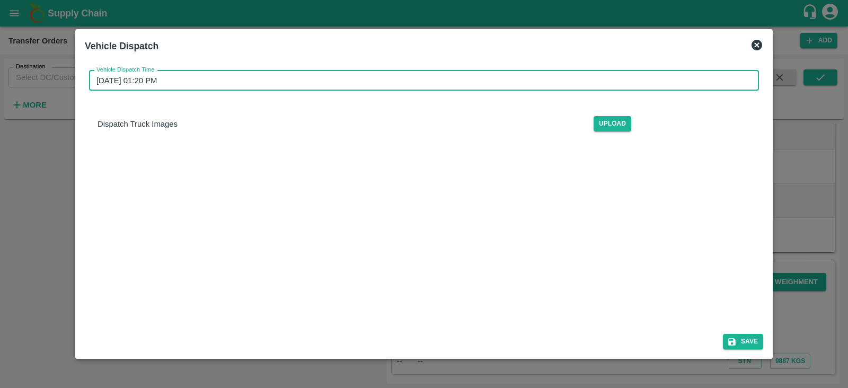
click at [196, 76] on input "[DATE] 01:20 PM" at bounding box center [420, 80] width 662 height 20
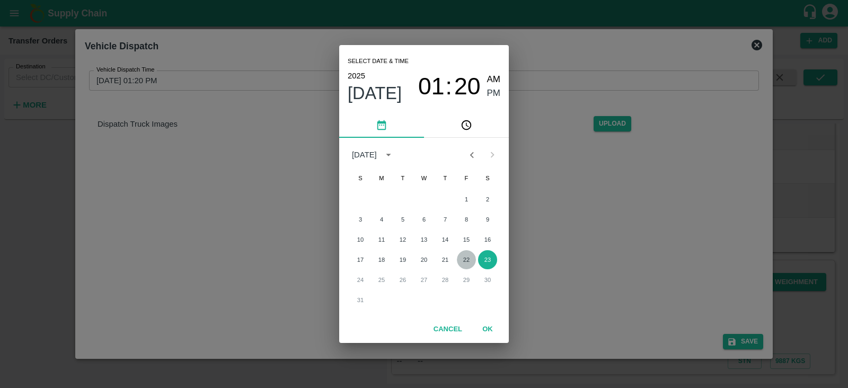
click at [463, 257] on button "22" at bounding box center [466, 259] width 19 height 19
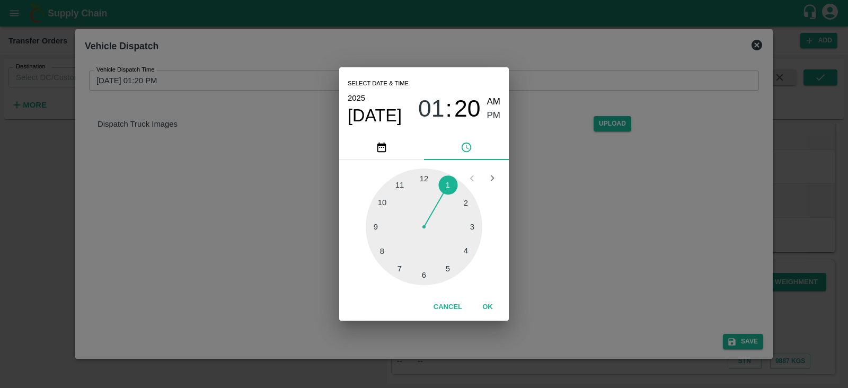
click at [450, 267] on div at bounding box center [424, 226] width 117 height 117
click at [371, 226] on div at bounding box center [424, 226] width 117 height 117
type input "[DATE] 05:45 PM"
click at [493, 114] on span "PM" at bounding box center [494, 116] width 14 height 14
click at [491, 307] on button "OK" at bounding box center [487, 307] width 34 height 19
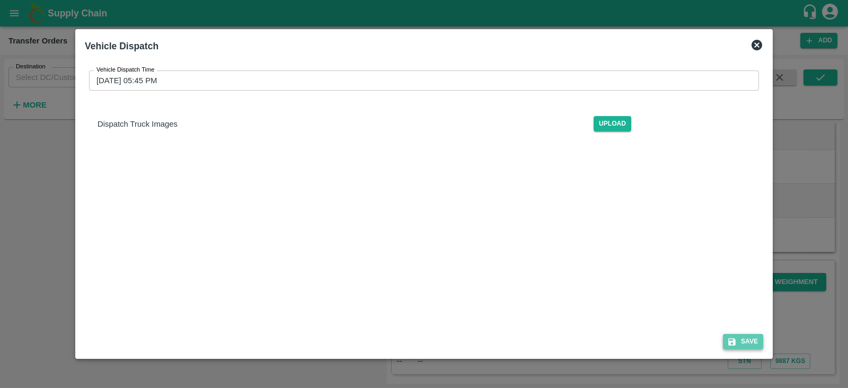
click at [744, 341] on button "Save" at bounding box center [743, 341] width 40 height 15
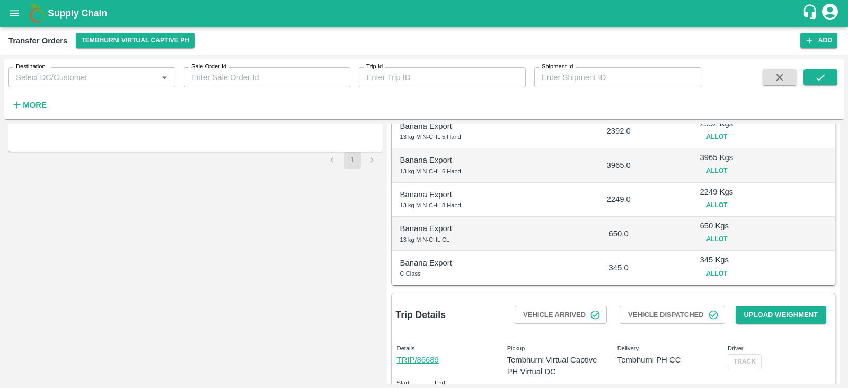
scroll to position [214, 0]
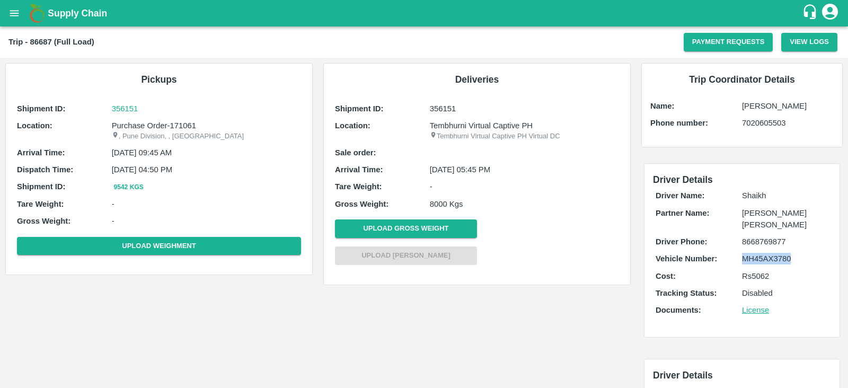
drag, startPoint x: 792, startPoint y: 254, endPoint x: 727, endPoint y: 259, distance: 65.3
click at [727, 259] on div "Vehicle Number: MH45AX3780" at bounding box center [741, 259] width 173 height 12
copy div "MH45AX3780"
